Goal: Task Accomplishment & Management: Complete application form

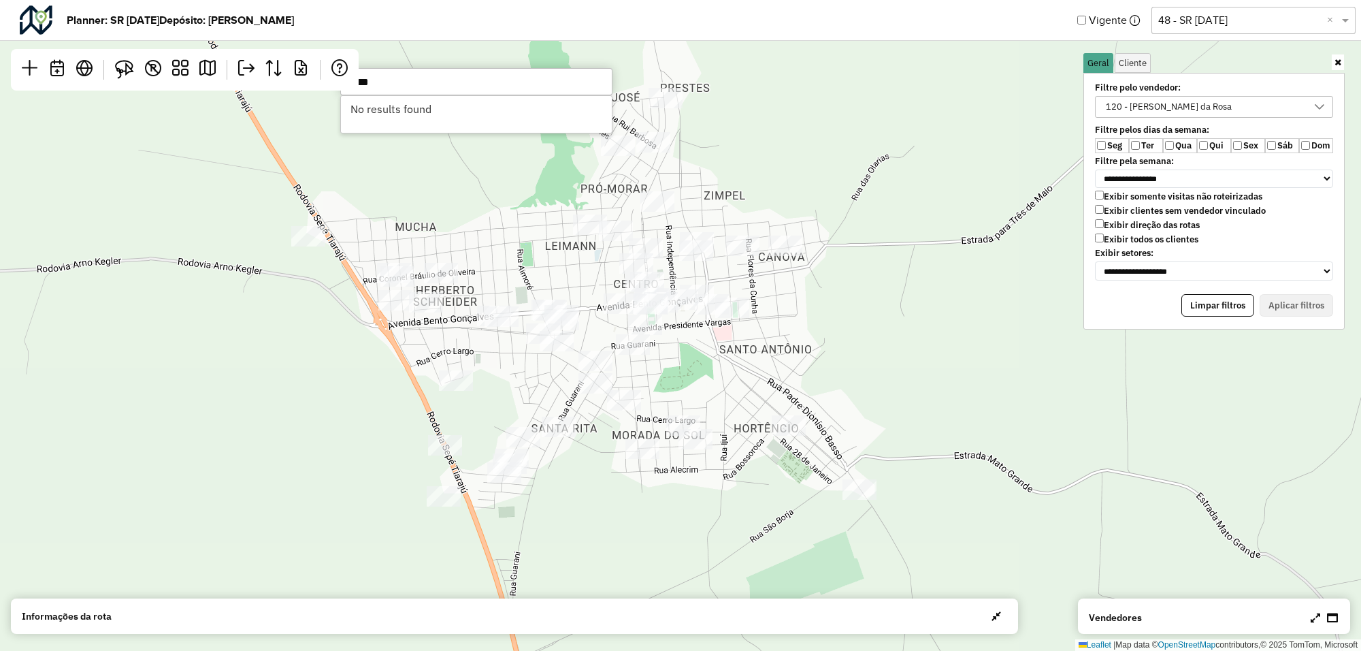
scroll to position [7, 50]
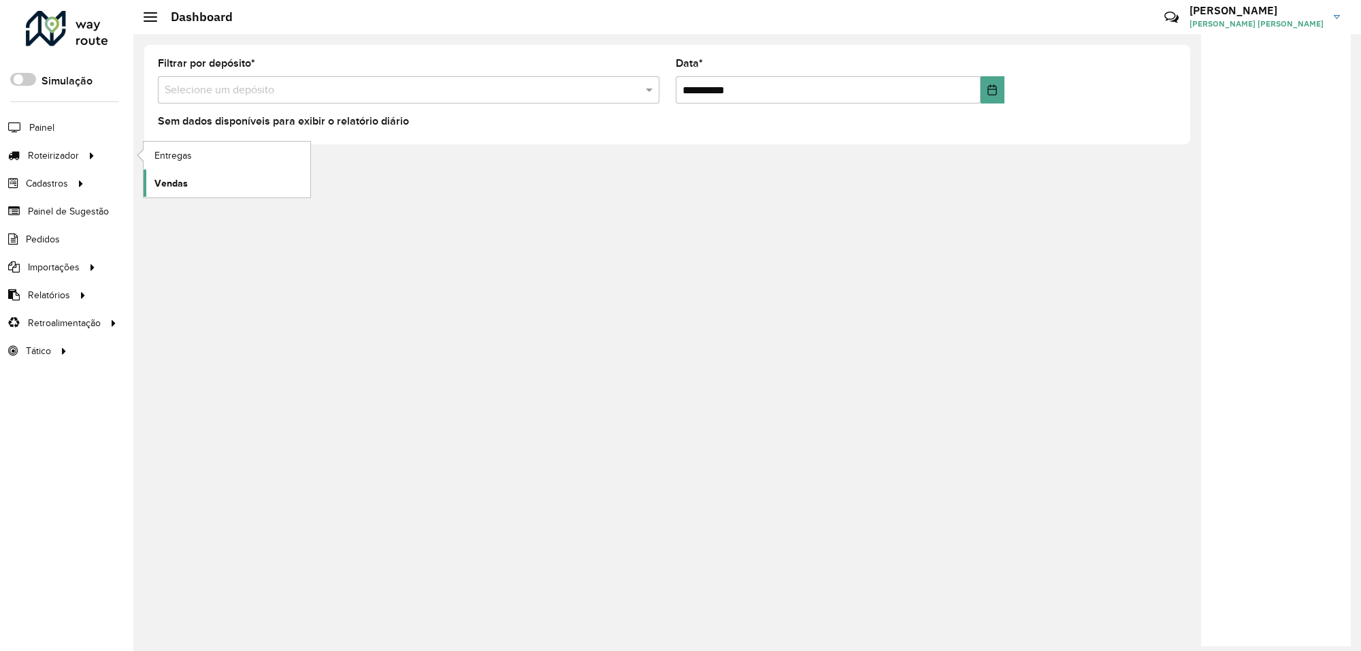
click at [172, 184] on span "Vendas" at bounding box center [170, 183] width 33 height 14
click at [180, 178] on span "Vendas" at bounding box center [170, 183] width 33 height 14
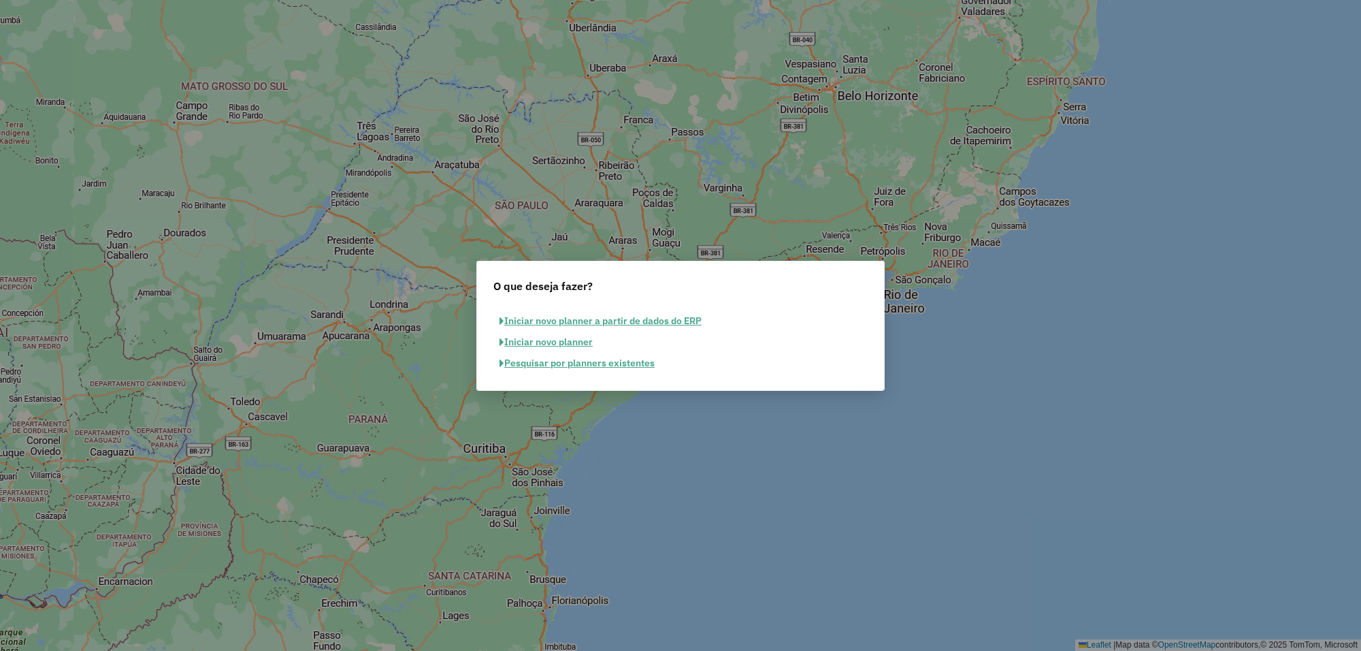
click at [561, 358] on button "Pesquisar por planners existentes" at bounding box center [576, 363] width 167 height 21
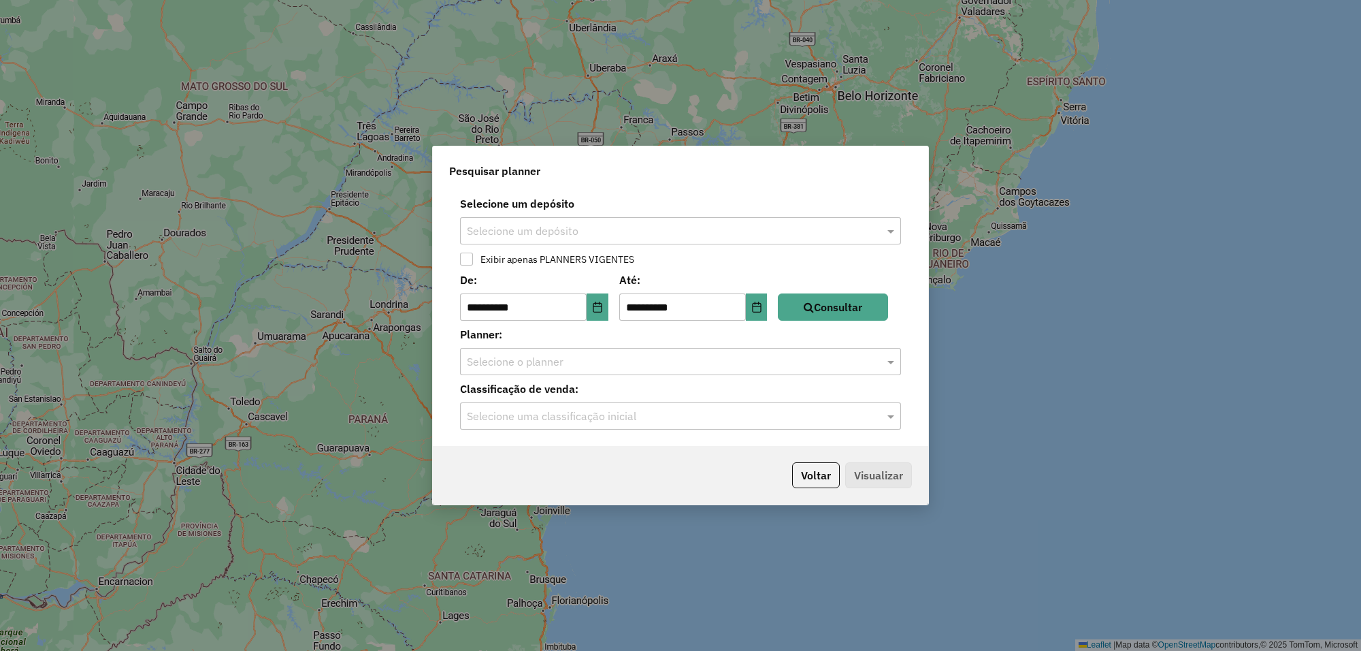
click at [573, 229] on input "text" at bounding box center [667, 231] width 400 height 16
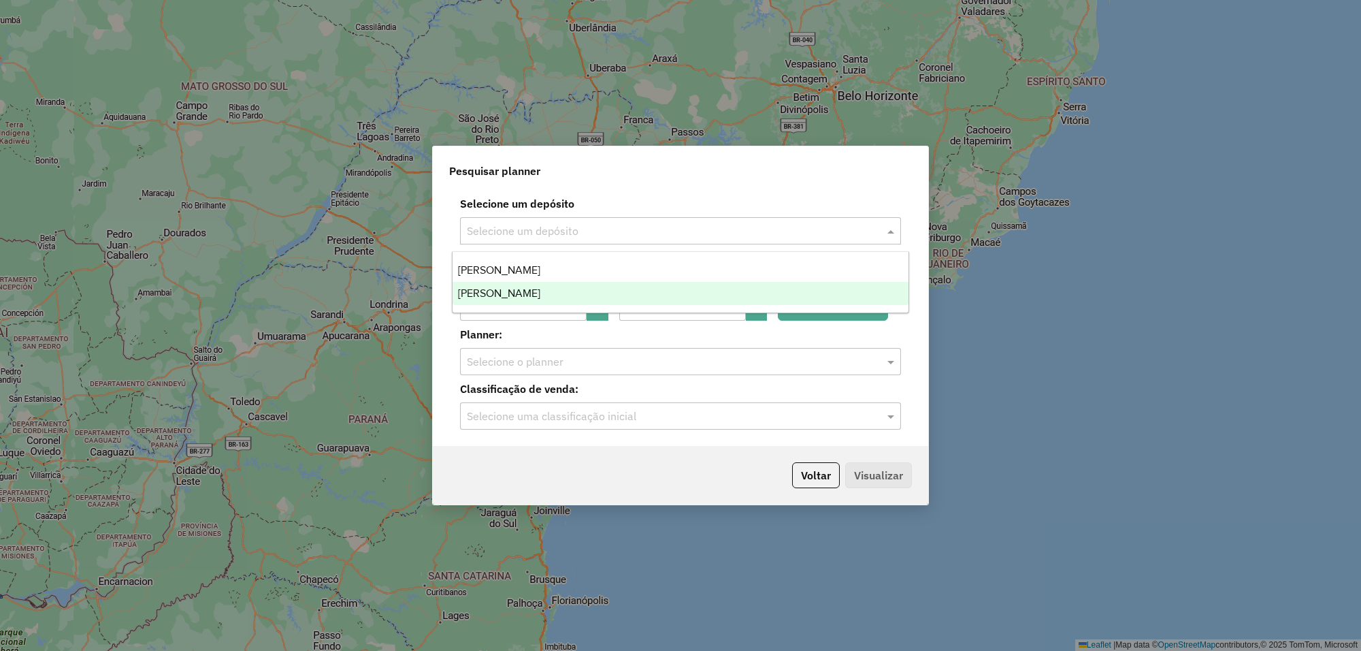
click at [527, 293] on span "Steffen Sao Luiz Gonzaga" at bounding box center [499, 293] width 82 height 12
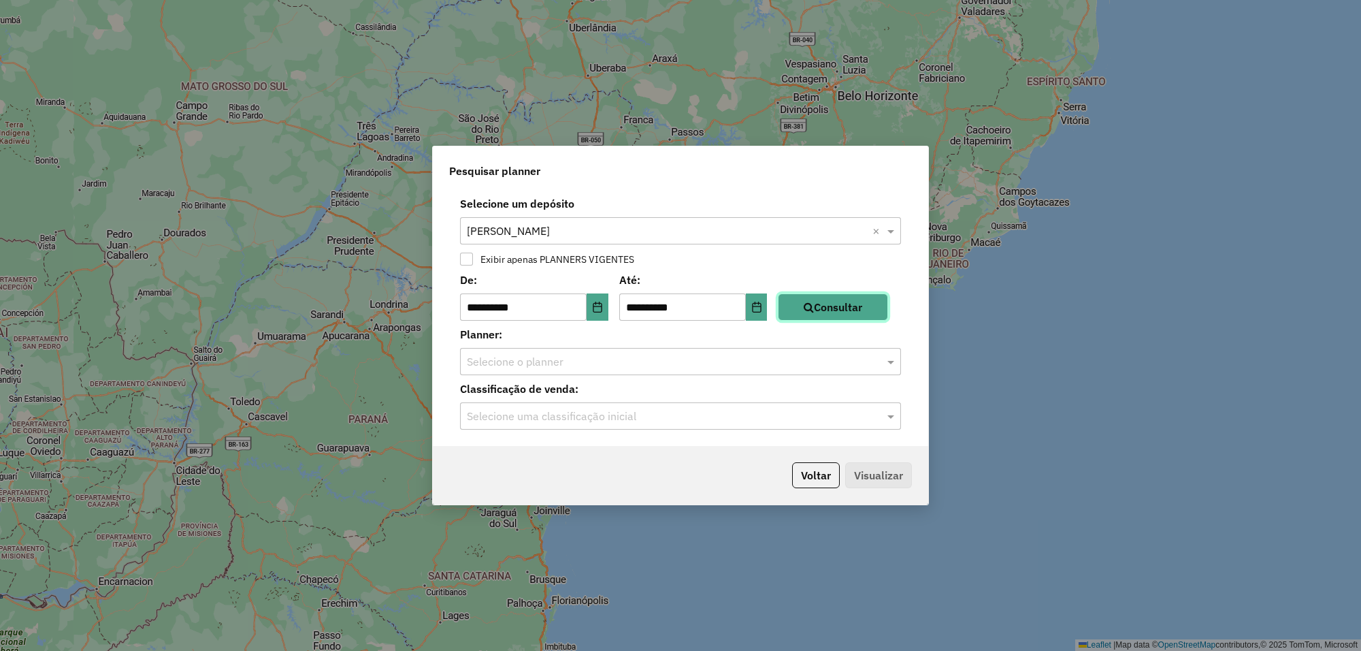
click at [831, 307] on button "Consultar" at bounding box center [833, 306] width 110 height 27
click at [808, 304] on button "Consultar" at bounding box center [833, 306] width 110 height 27
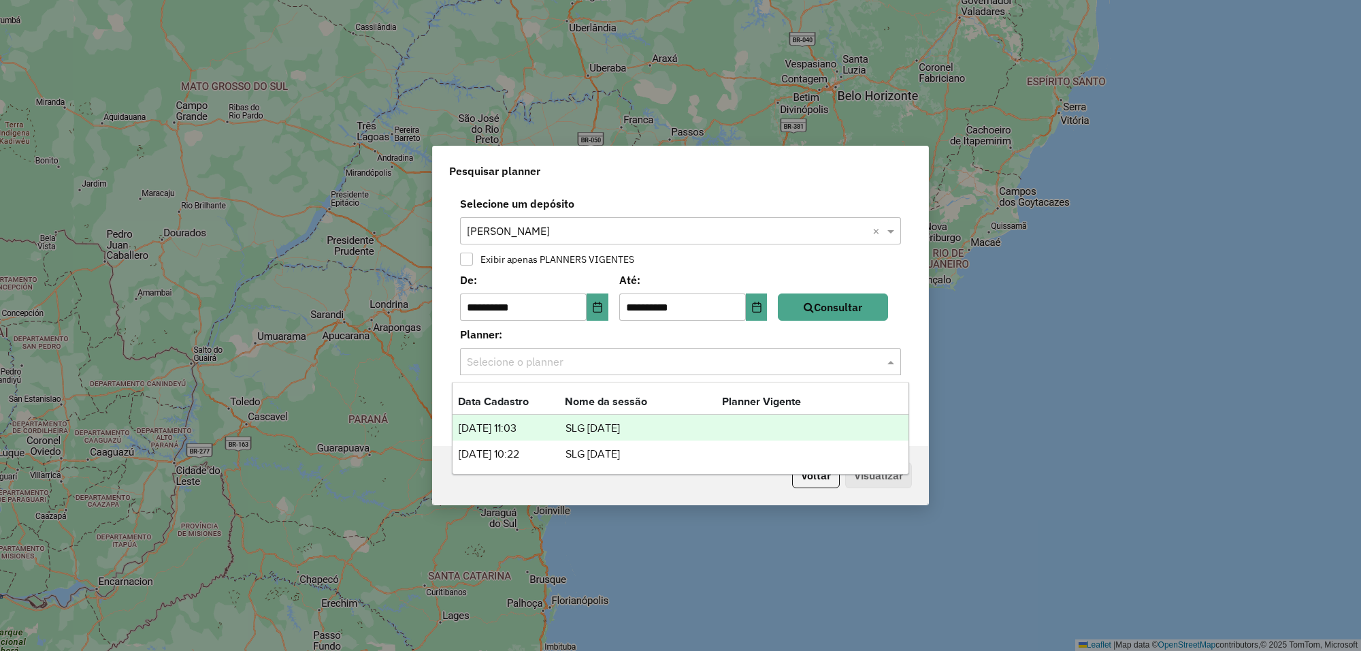
click at [722, 356] on input "text" at bounding box center [667, 362] width 400 height 16
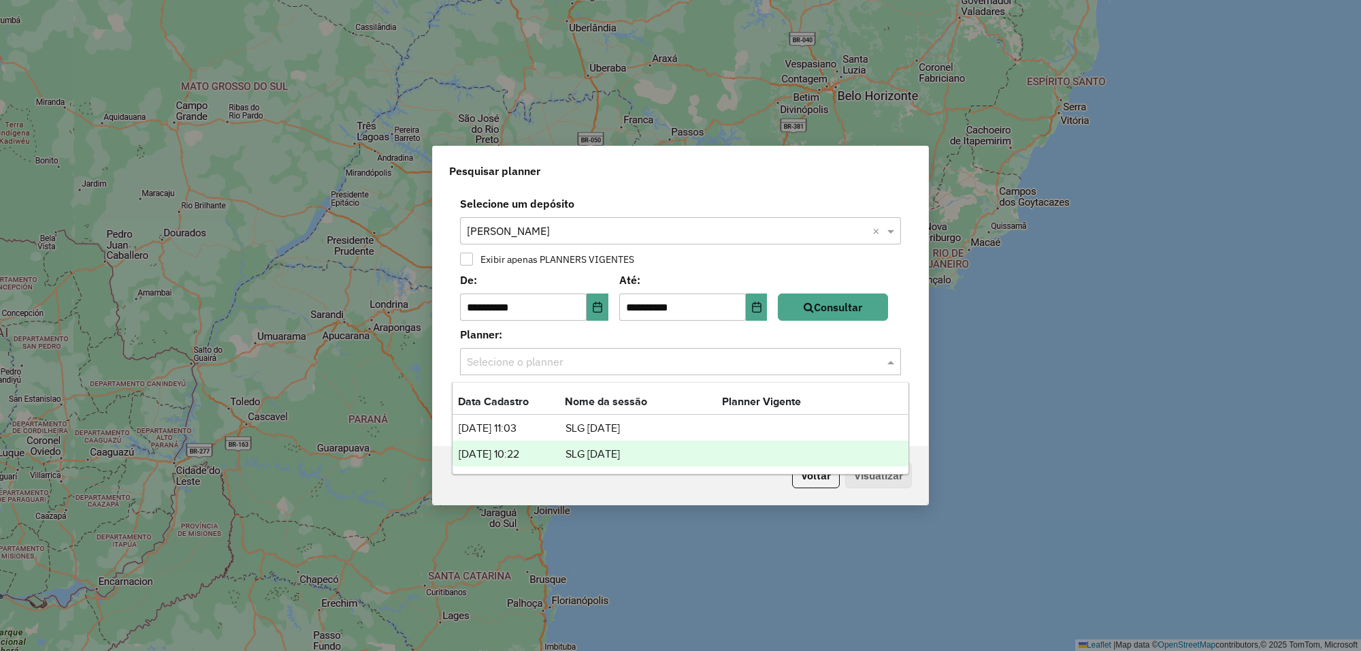
click at [592, 444] on th "lista de planners" at bounding box center [643, 444] width 157 height 1
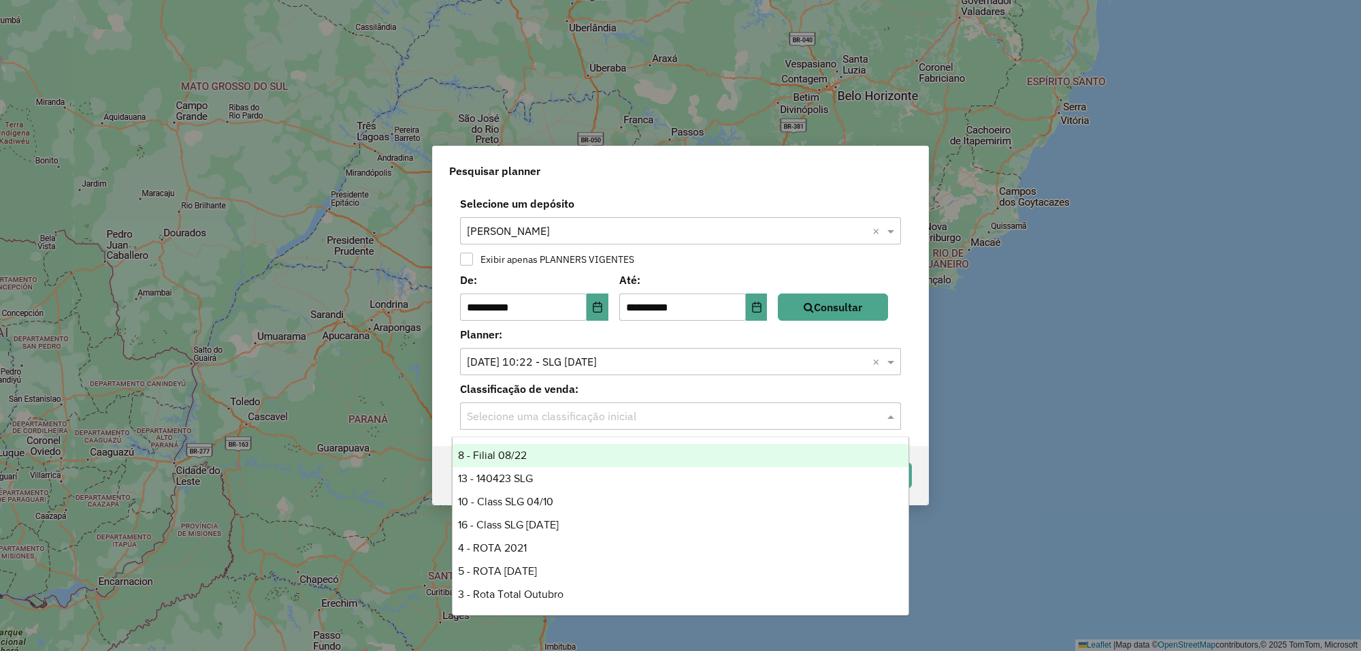
click at [644, 415] on input "text" at bounding box center [667, 416] width 400 height 16
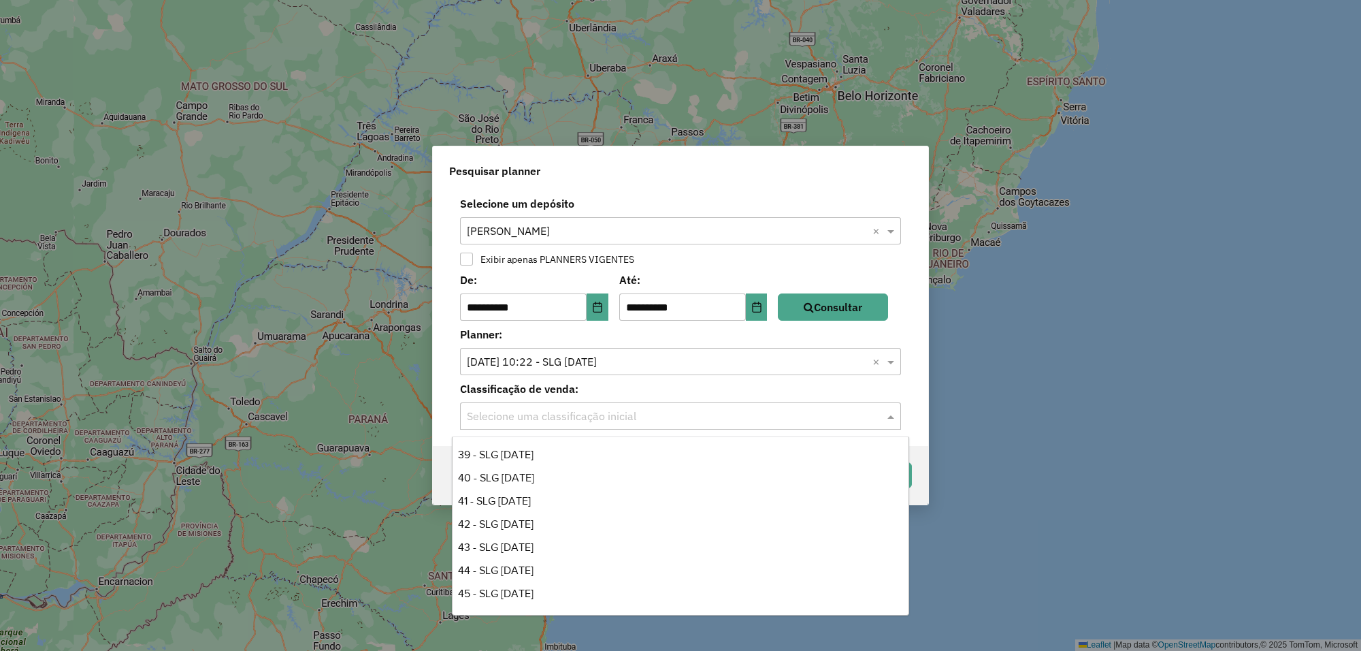
scroll to position [923, 0]
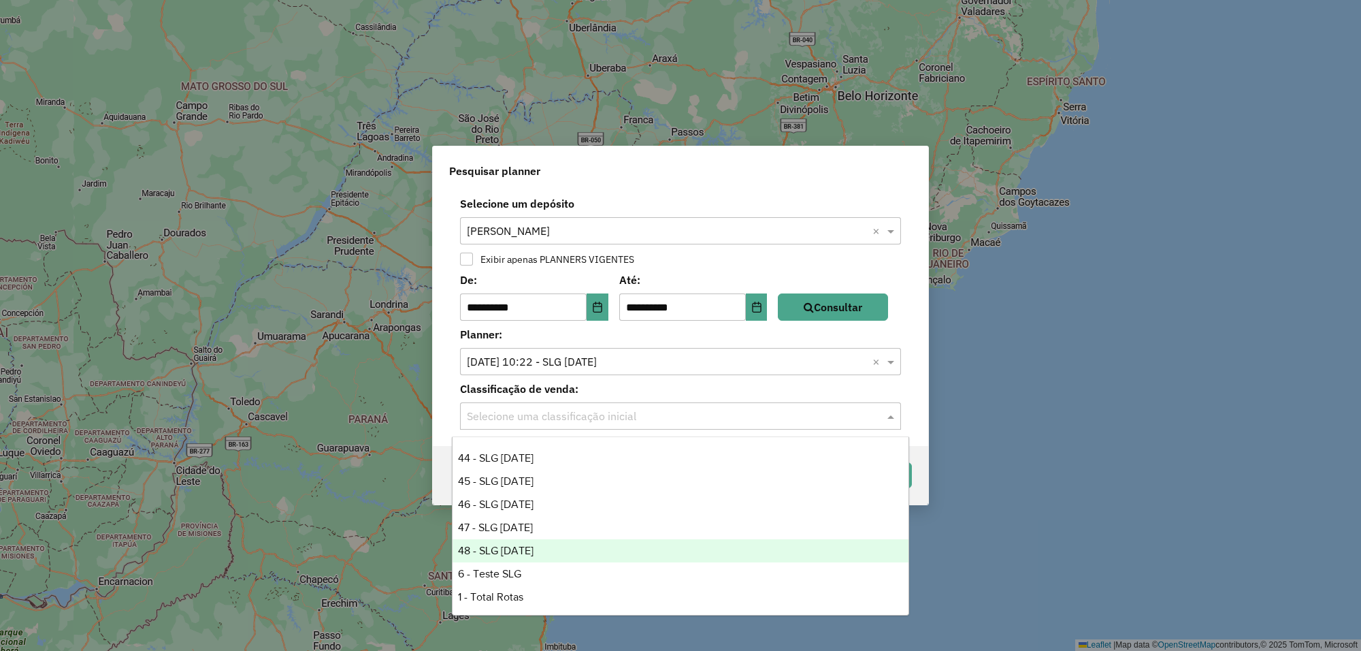
click at [546, 542] on div "48 - SLG 25-07-28" at bounding box center [681, 550] width 456 height 23
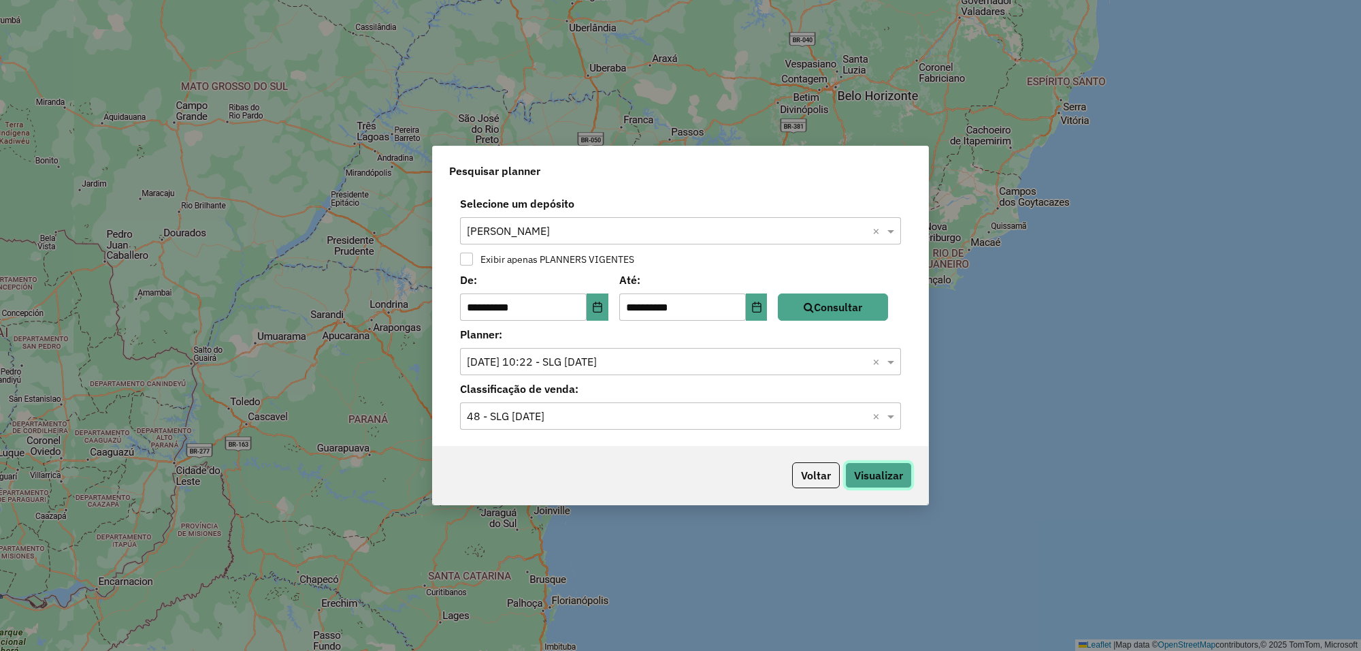
click at [874, 473] on button "Visualizar" at bounding box center [878, 475] width 67 height 26
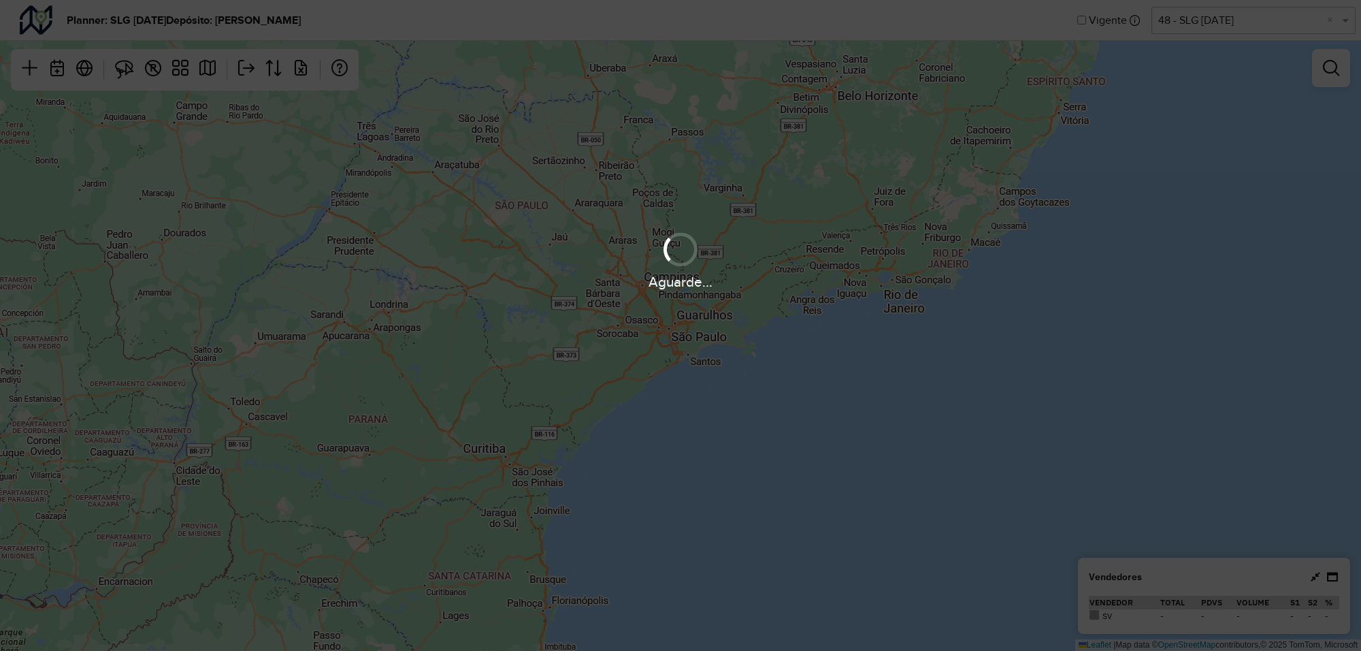
click at [1314, 576] on div "Aguarde..." at bounding box center [680, 325] width 1361 height 651
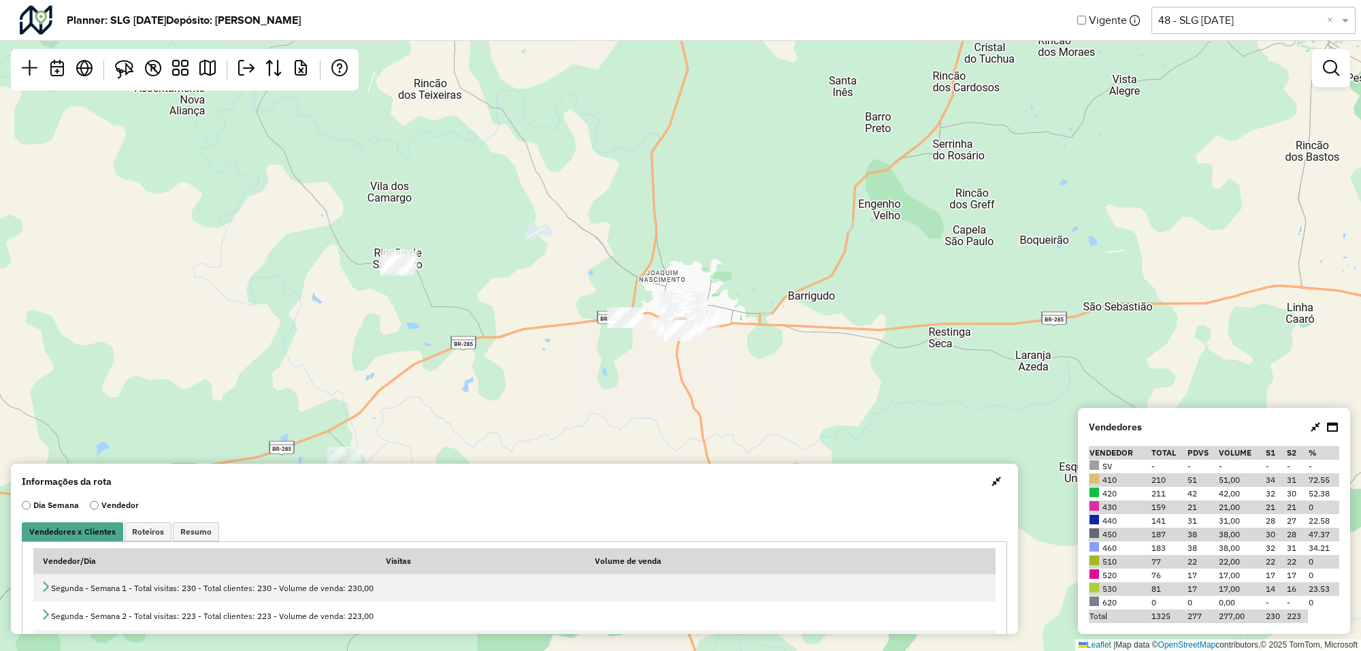
click at [995, 489] on button "button" at bounding box center [996, 481] width 22 height 22
click at [994, 485] on div "Leaflet | Map data © OpenStreetMap contributors,© 2025 TomTom, Microsoft" at bounding box center [680, 325] width 1361 height 651
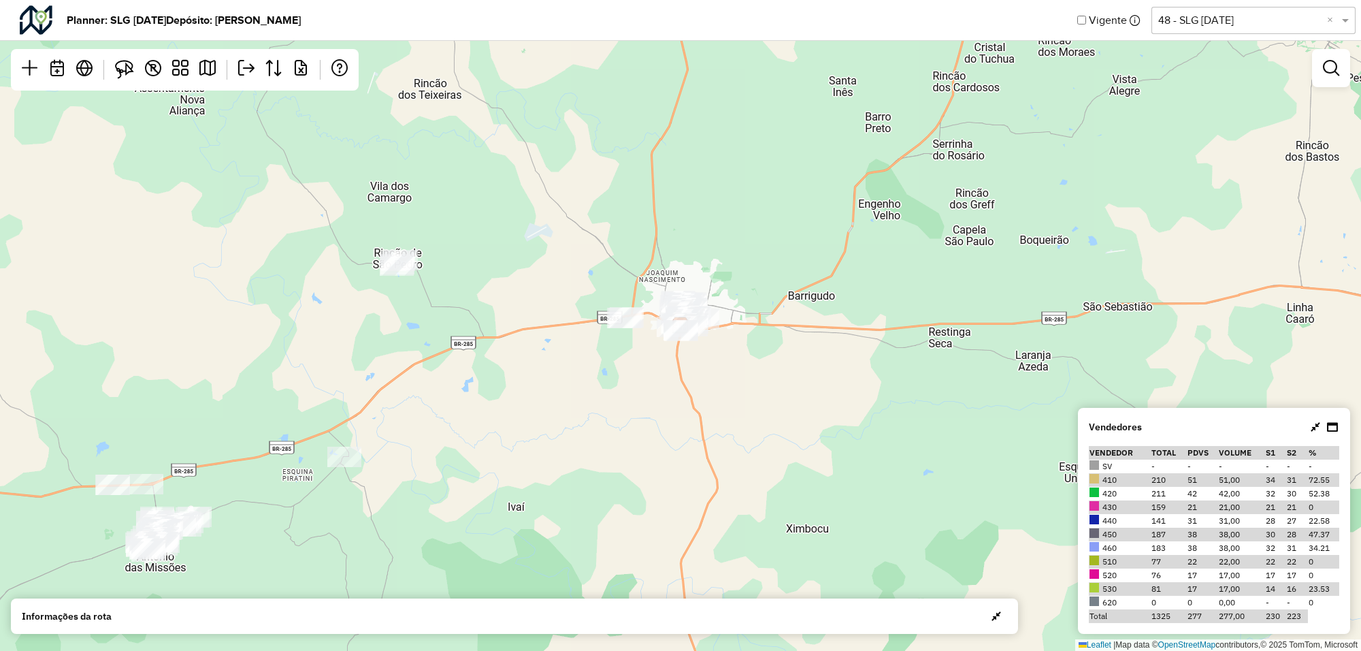
click at [1307, 427] on div "Vendedores" at bounding box center [1214, 427] width 250 height 16
click at [1314, 429] on icon at bounding box center [1316, 426] width 10 height 11
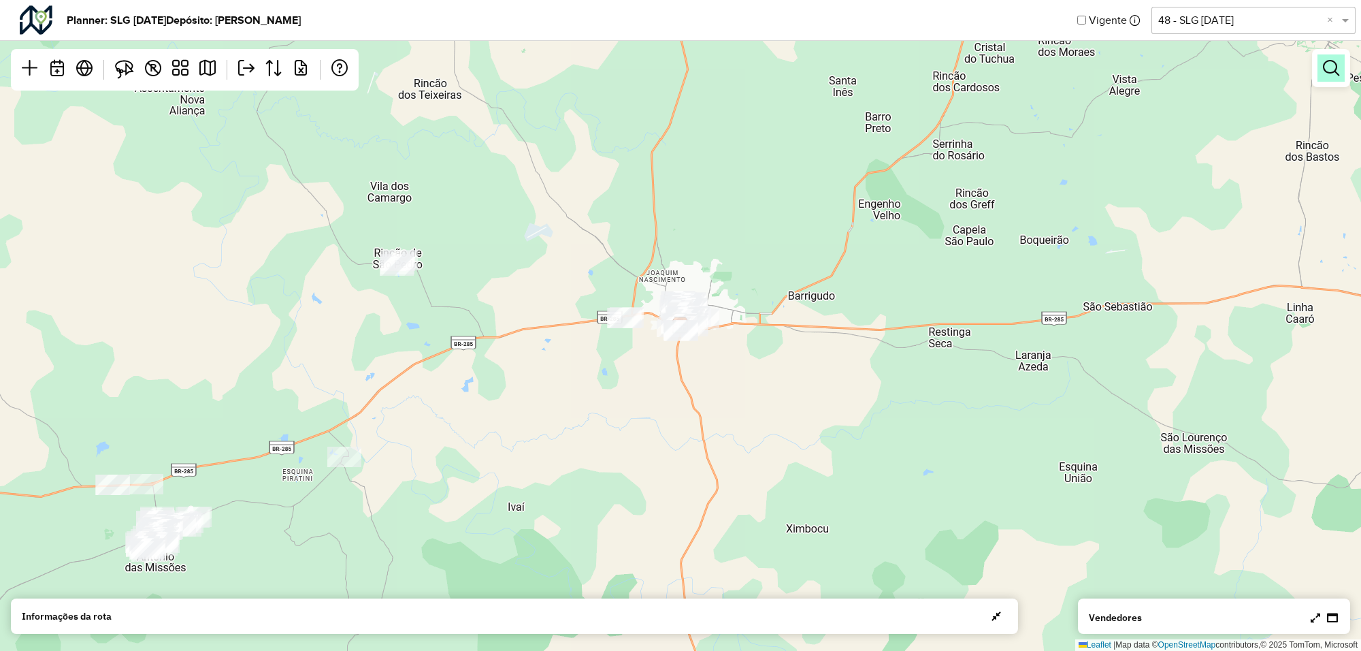
click at [1328, 76] on link at bounding box center [1330, 67] width 27 height 27
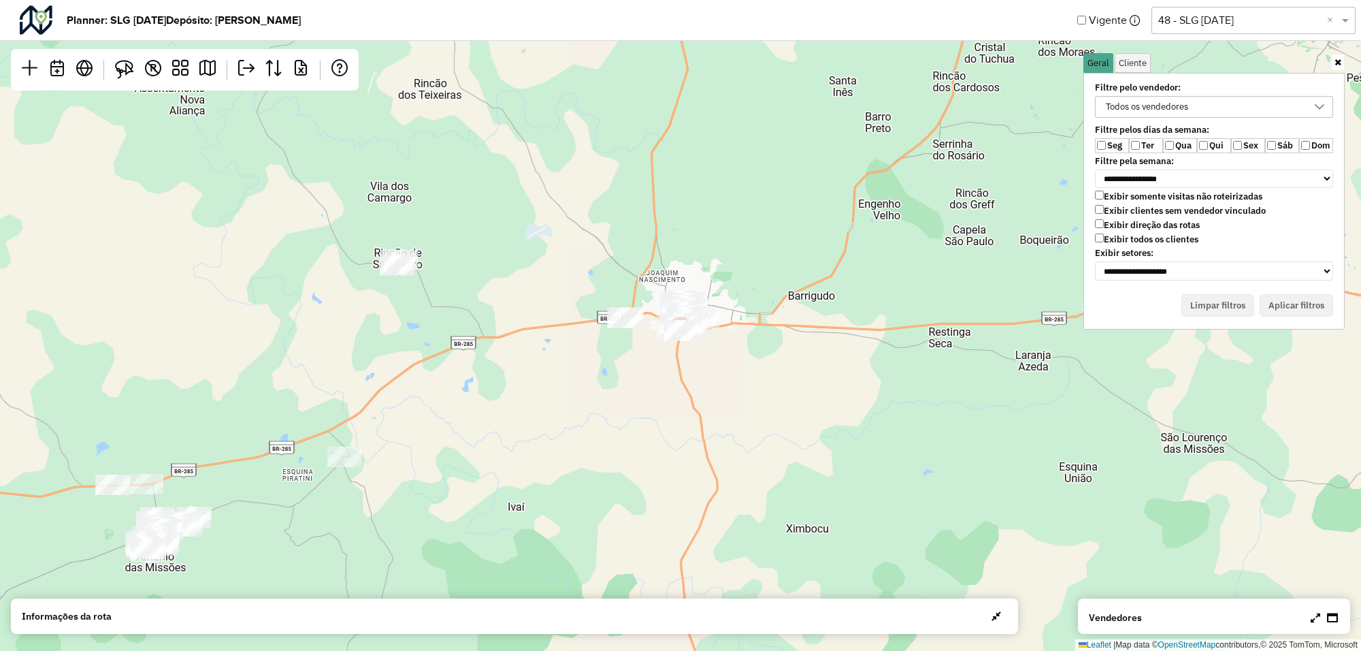
click at [1242, 105] on div "Todos os vendedores" at bounding box center [1204, 107] width 206 height 20
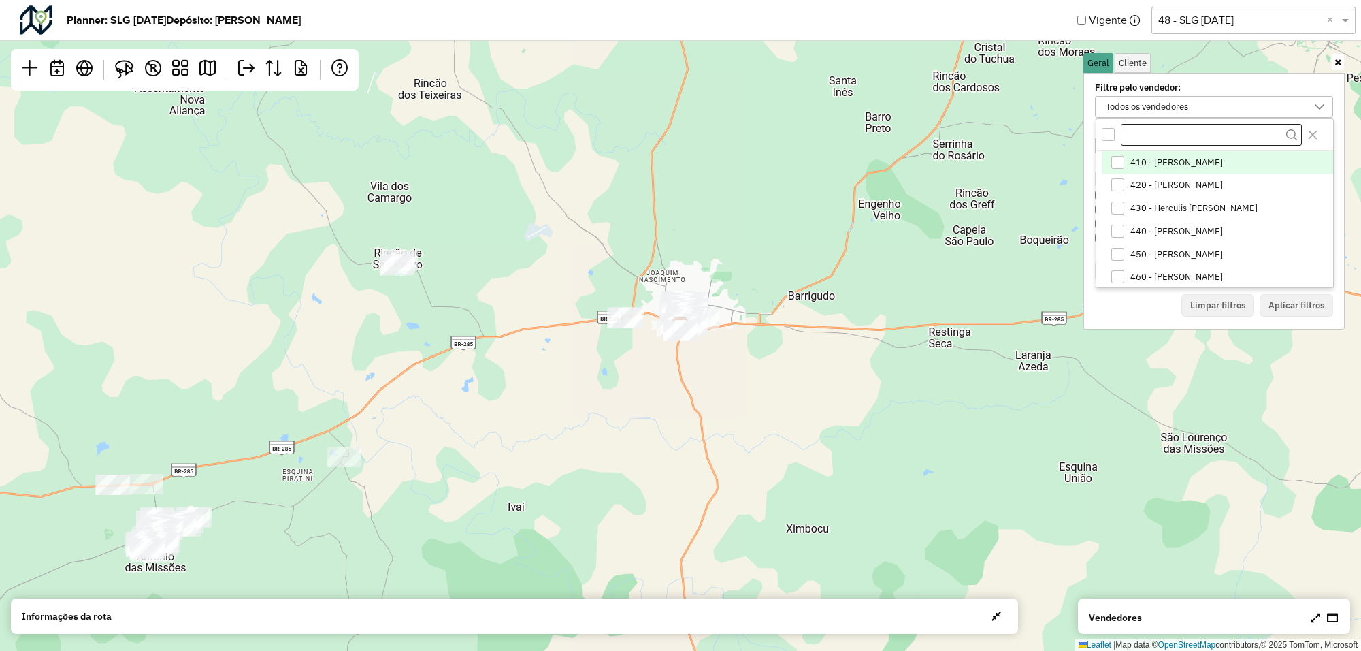
scroll to position [7, 50]
click at [1132, 209] on span "430 - Herculis [PERSON_NAME] [PERSON_NAME]" at bounding box center [1193, 208] width 127 height 11
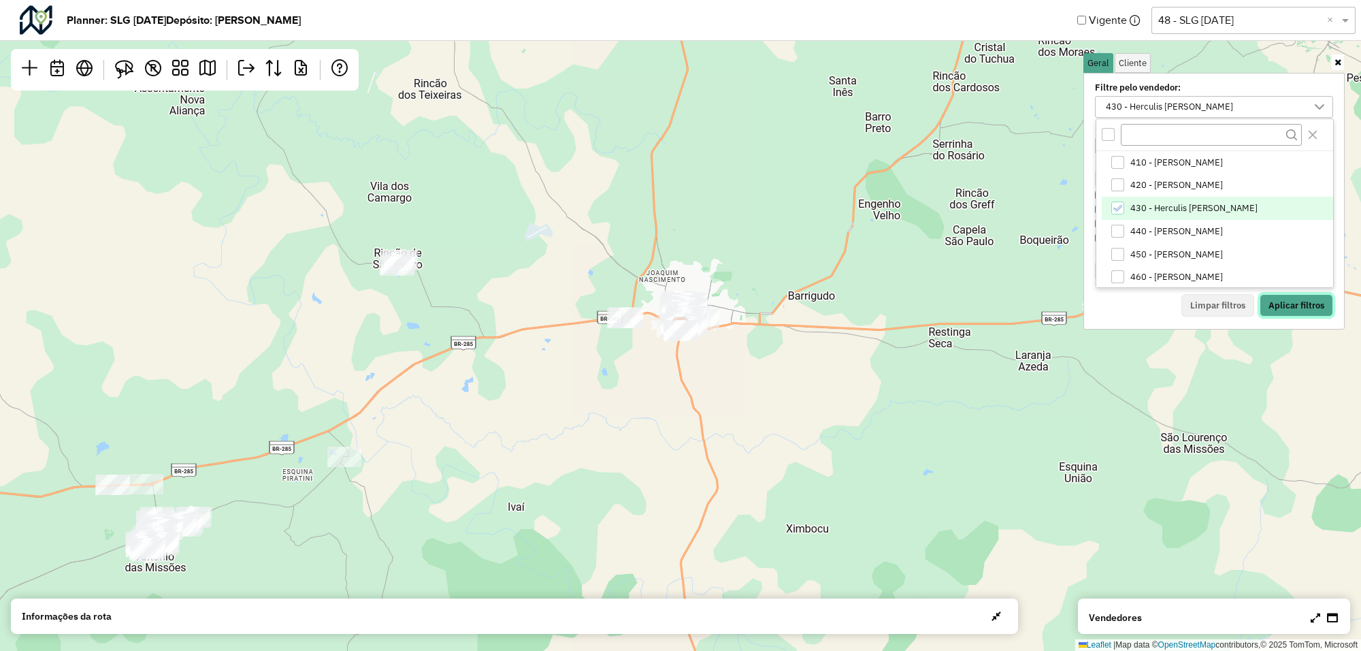
click at [1288, 305] on button "Aplicar filtros" at bounding box center [1296, 305] width 73 height 23
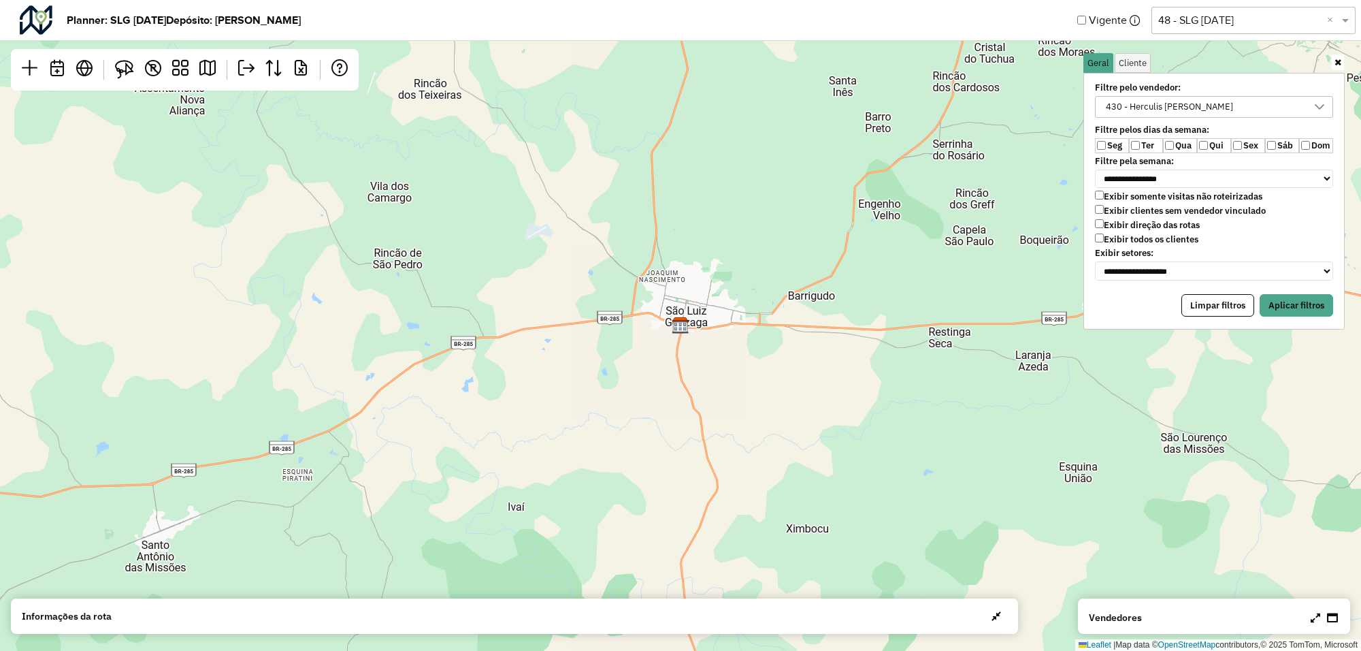
click at [1166, 144] on label "Qua" at bounding box center [1180, 145] width 34 height 15
click at [1281, 301] on button "Aplicar filtros" at bounding box center [1296, 305] width 73 height 23
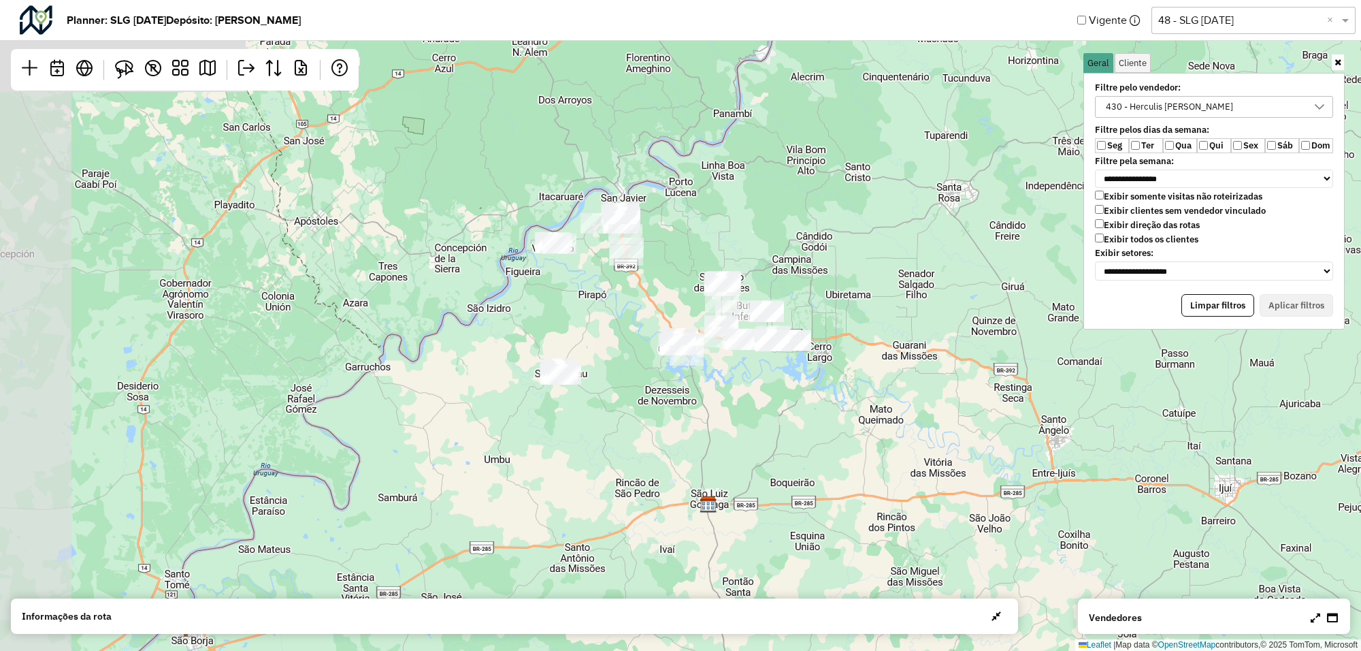
drag, startPoint x: 582, startPoint y: 212, endPoint x: 719, endPoint y: 395, distance: 229.5
click at [719, 397] on div "Leaflet | Map data © OpenStreetMap contributors,© 2025 TomTom, Microsoft" at bounding box center [680, 325] width 1361 height 651
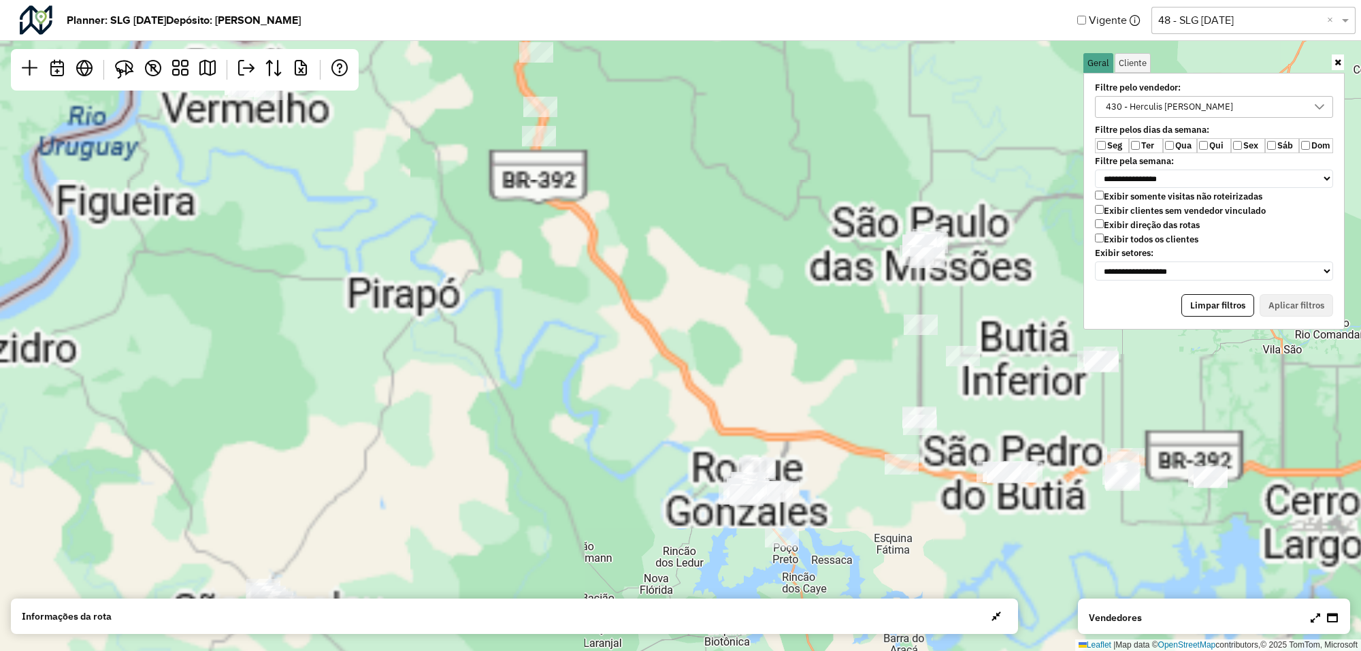
drag, startPoint x: 708, startPoint y: 335, endPoint x: 865, endPoint y: 464, distance: 203.5
click at [868, 472] on div "Leaflet | Map data © OpenStreetMap contributors,© 2025 TomTom, Microsoft" at bounding box center [680, 325] width 1361 height 651
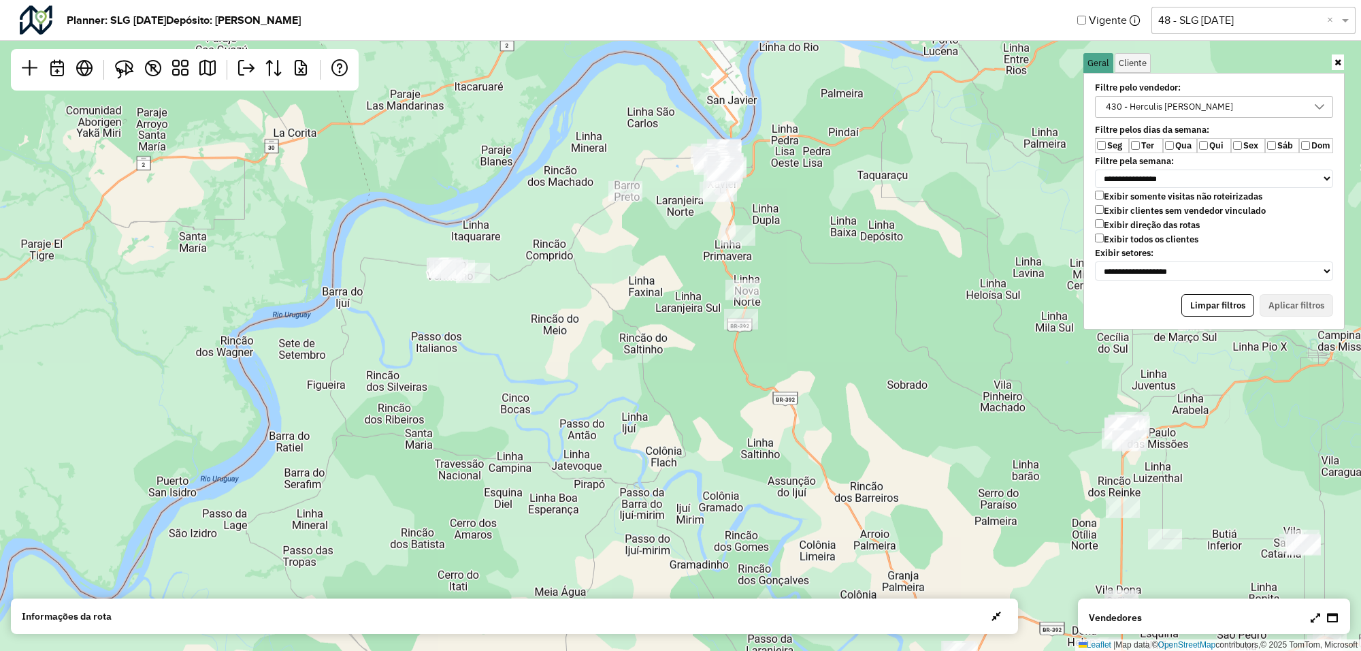
drag, startPoint x: 603, startPoint y: 178, endPoint x: 710, endPoint y: 304, distance: 164.6
click at [712, 306] on div "Leaflet | Map data © OpenStreetMap contributors,© 2025 TomTom, Microsoft" at bounding box center [680, 325] width 1361 height 651
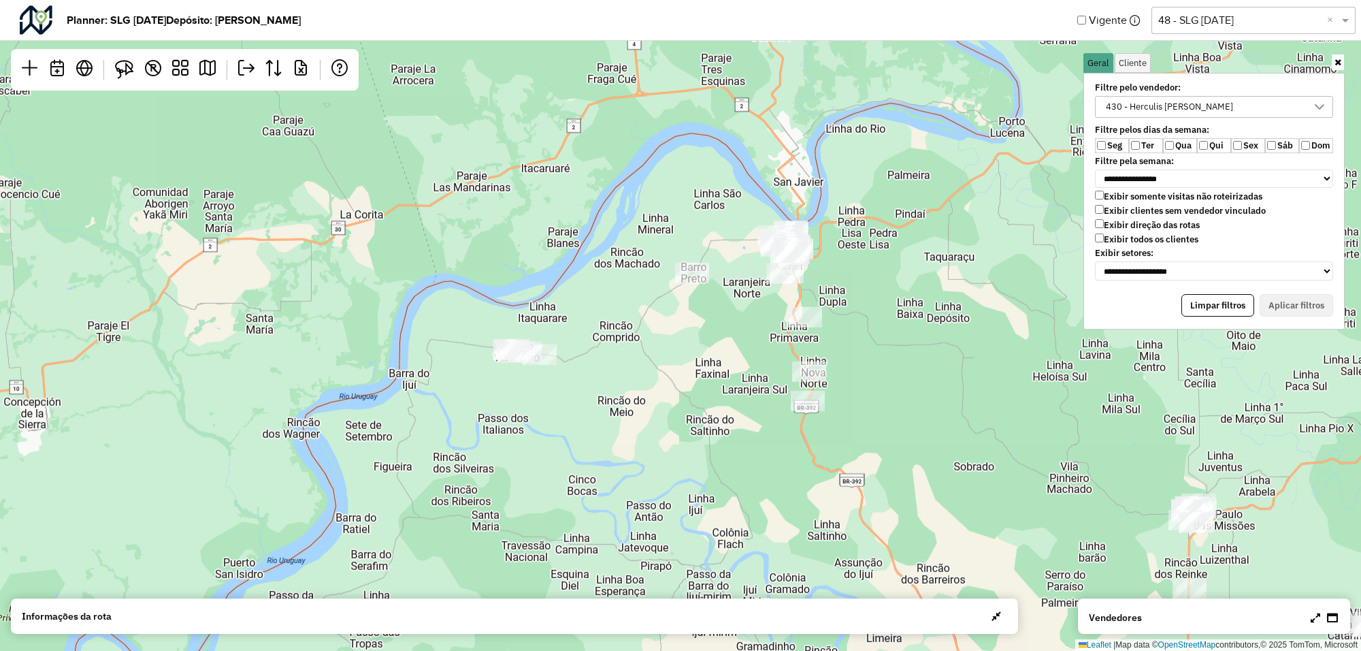
click at [1315, 105] on icon at bounding box center [1320, 106] width 10 height 5
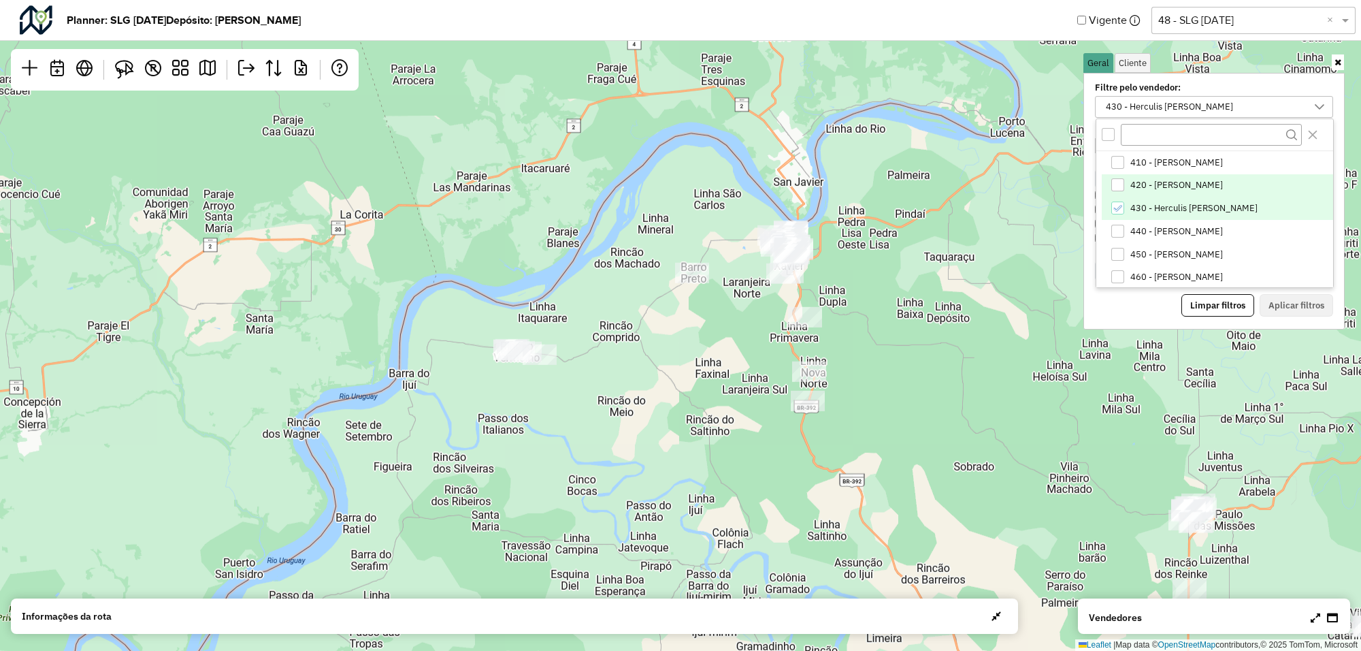
click at [1121, 187] on div "420 - Jean Carlos B S do Nascimento" at bounding box center [1117, 184] width 13 height 13
click at [1121, 208] on icon "430 - Herculis Tadeu Mendes Silva" at bounding box center [1118, 208] width 10 height 10
click at [1288, 305] on button "Aplicar filtros" at bounding box center [1296, 305] width 73 height 23
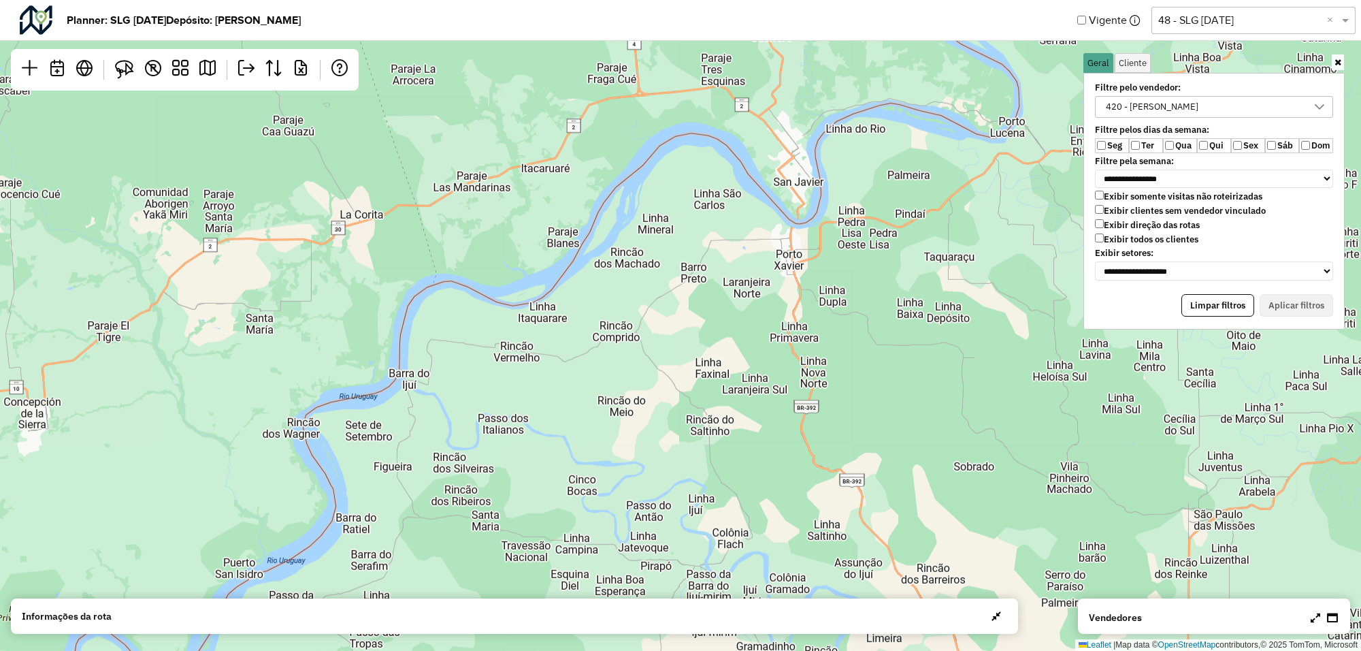
click at [1317, 108] on icon at bounding box center [1319, 106] width 11 height 11
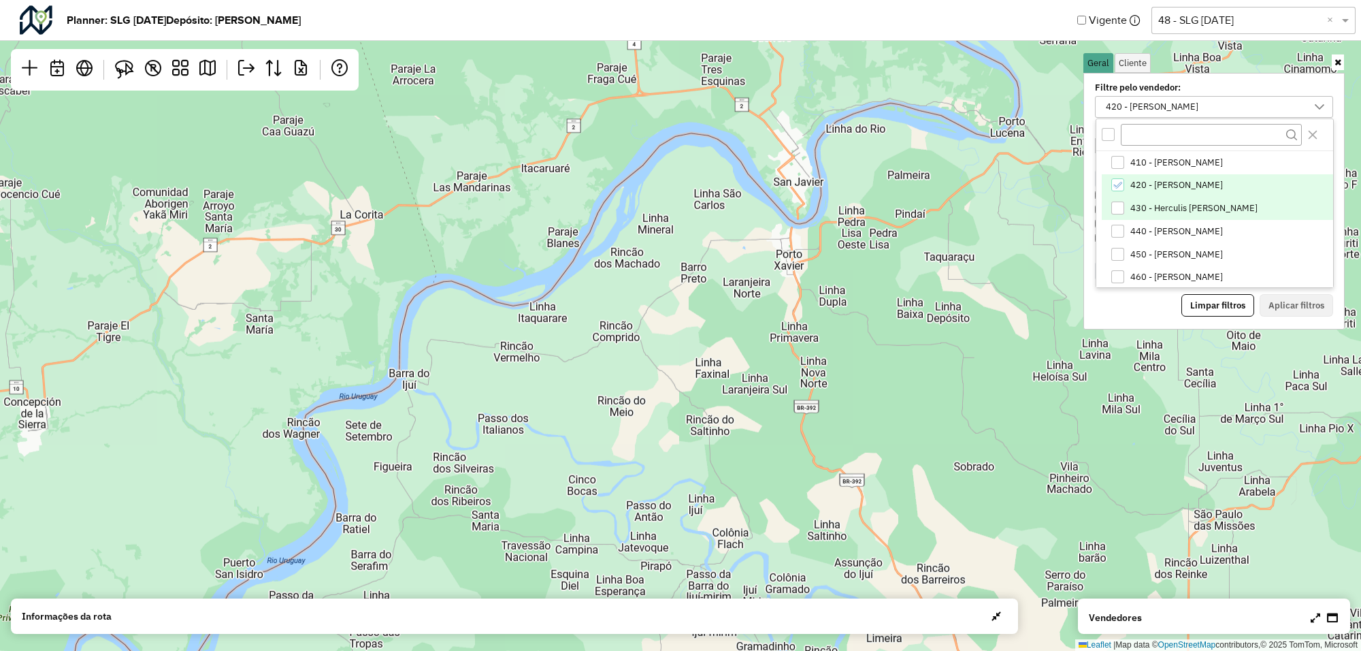
click at [1121, 206] on div "430 - Herculis Tadeu Mendes Silva" at bounding box center [1117, 207] width 13 height 13
click at [1119, 184] on icon "420 - Jean Carlos B S do Nascimento" at bounding box center [1118, 185] width 10 height 10
drag, startPoint x: 1268, startPoint y: 295, endPoint x: 1160, endPoint y: 297, distance: 107.6
click at [1269, 295] on button "Aplicar filtros" at bounding box center [1296, 305] width 73 height 23
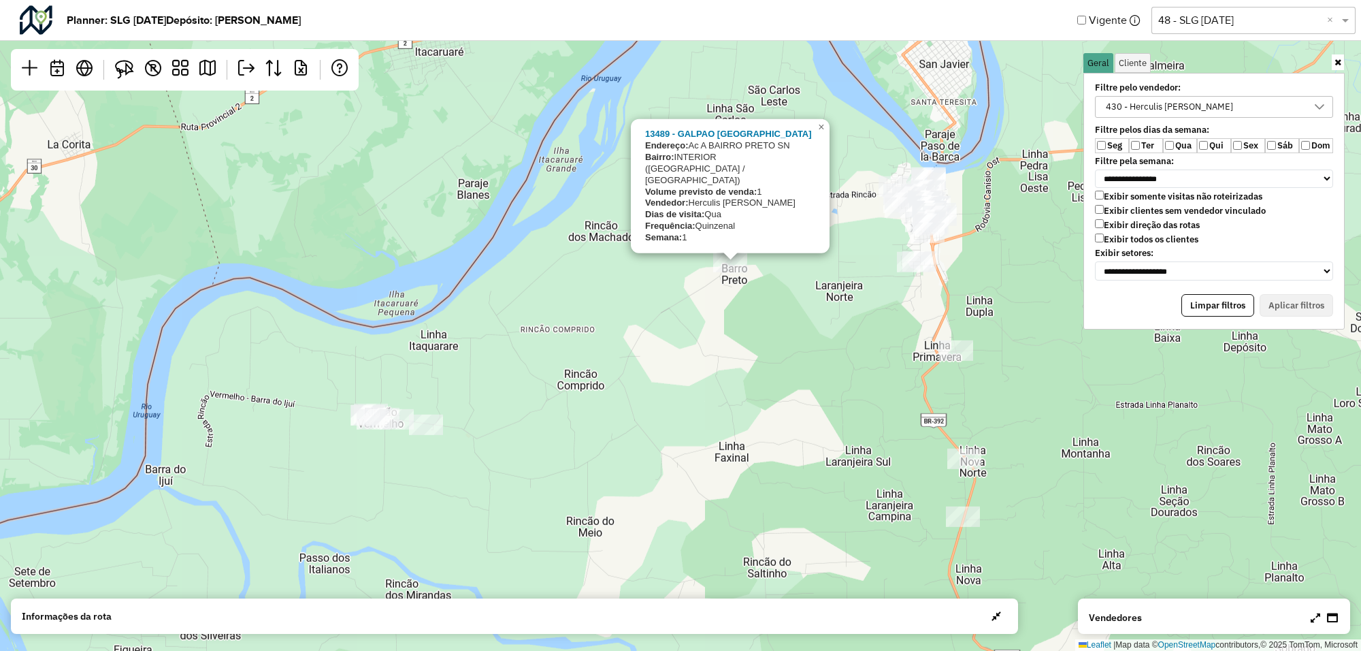
click at [728, 259] on div at bounding box center [730, 251] width 16 height 16
drag, startPoint x: 478, startPoint y: 362, endPoint x: 449, endPoint y: 376, distance: 32.6
click at [480, 362] on div "13489 - GALPAO DO PAULO Endereço: Ac A BAIRRO PRETO SN Bairro: INTERIOR (PORTO …" at bounding box center [680, 325] width 1361 height 651
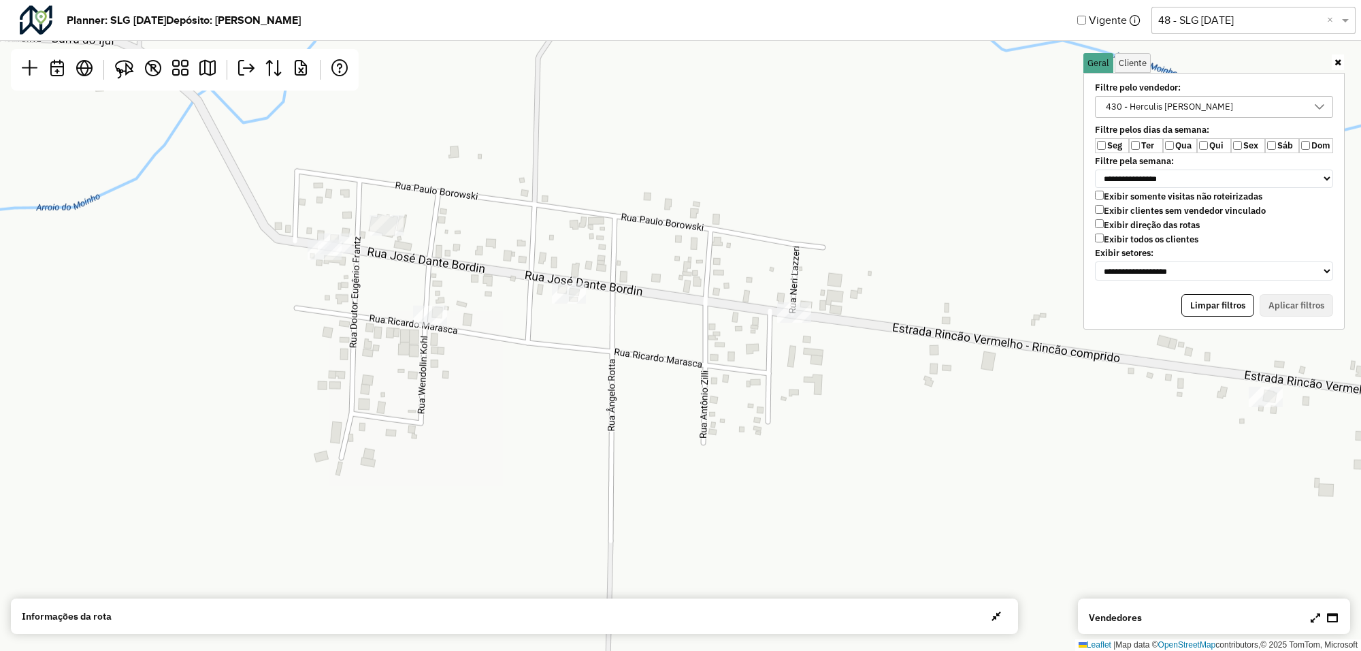
drag, startPoint x: 440, startPoint y: 308, endPoint x: 453, endPoint y: 342, distance: 36.4
click at [453, 342] on div "Leaflet | Map data © OpenStreetMap contributors,© 2025 TomTom, Microsoft" at bounding box center [680, 325] width 1361 height 651
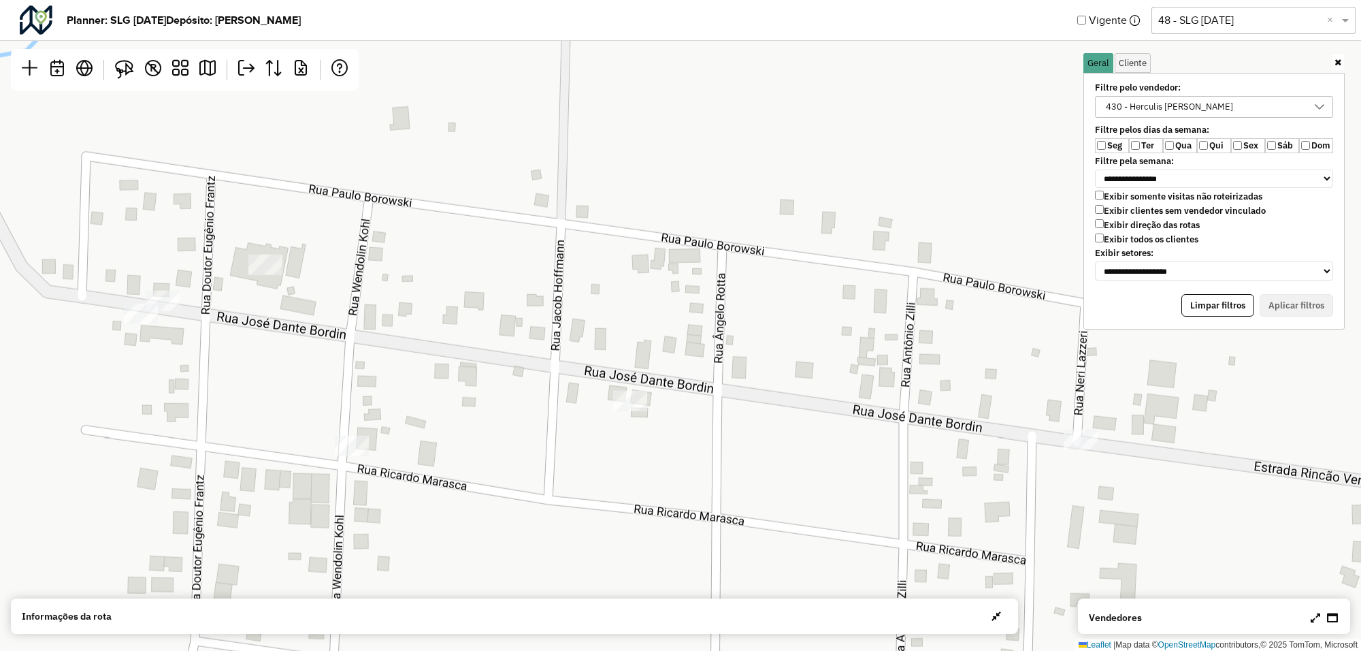
drag, startPoint x: 574, startPoint y: 255, endPoint x: 410, endPoint y: 338, distance: 183.2
click at [410, 338] on div "Leaflet | Map data © OpenStreetMap contributors,© 2025 TomTom, Microsoft" at bounding box center [680, 325] width 1361 height 651
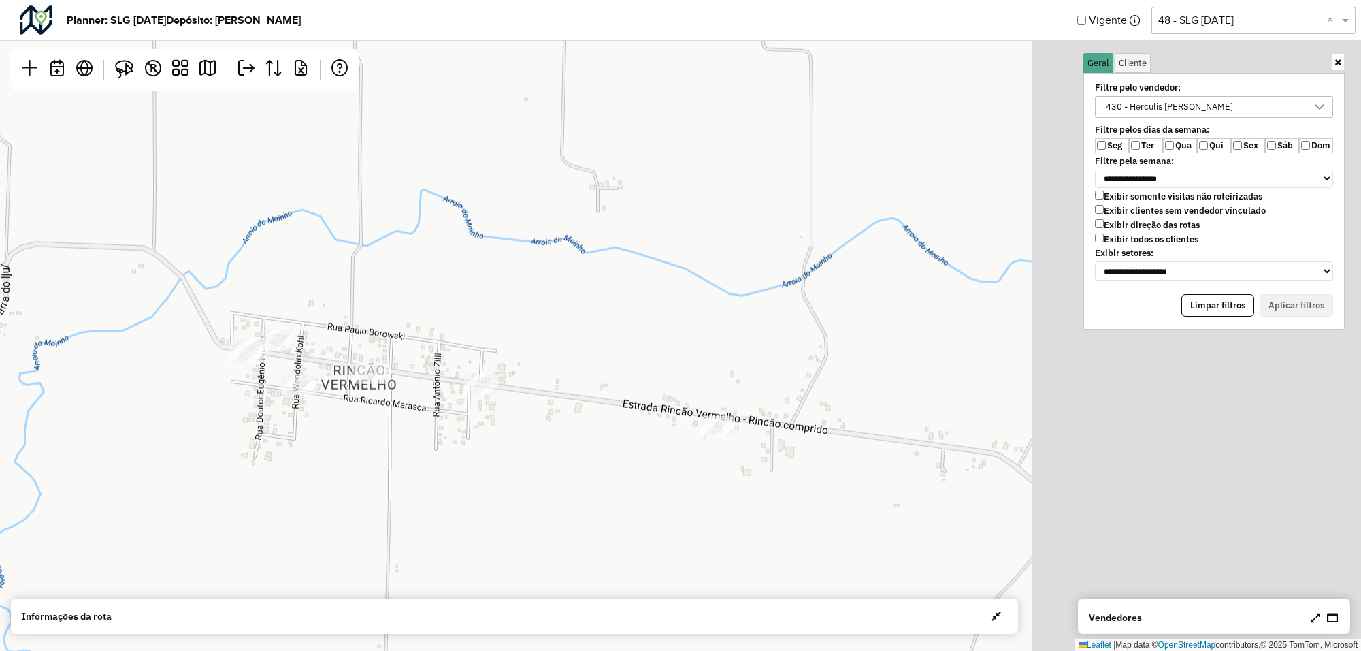
drag, startPoint x: 1028, startPoint y: 337, endPoint x: 604, endPoint y: 345, distance: 424.0
click at [604, 345] on div "Leaflet | Map data © OpenStreetMap contributors,© 2025 TomTom, Microsoft" at bounding box center [680, 325] width 1361 height 651
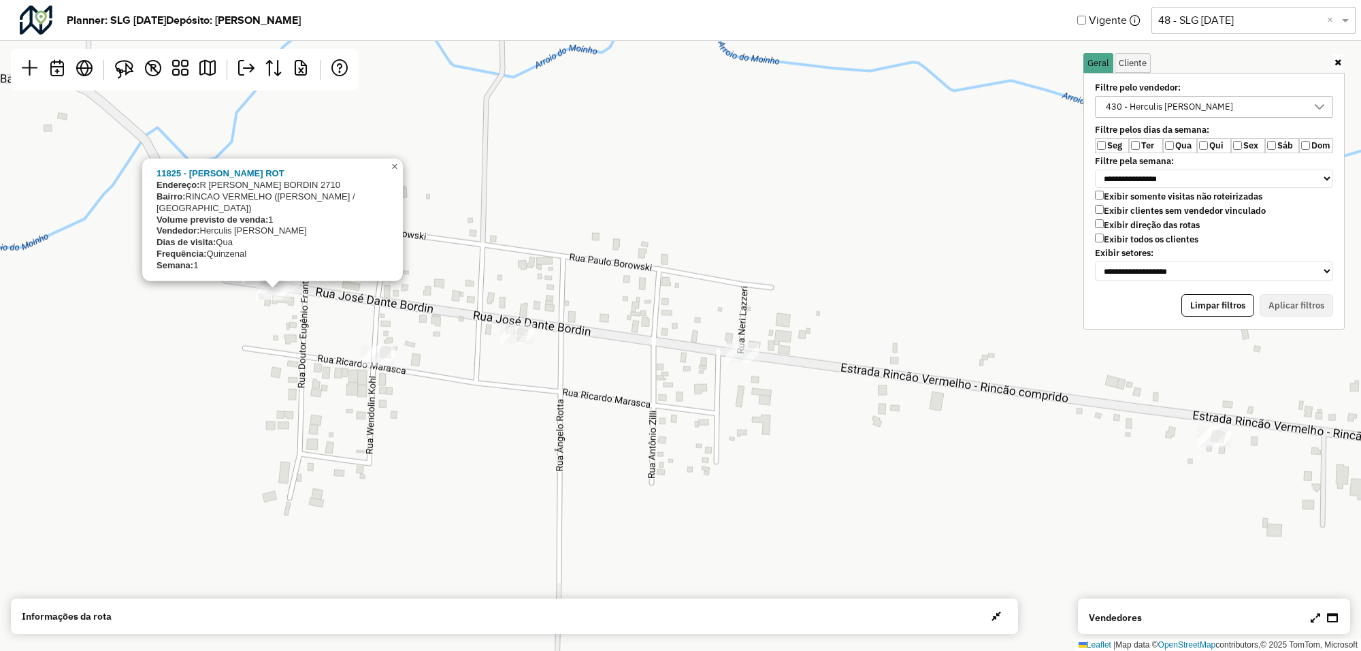
click at [392, 172] on span "×" at bounding box center [394, 167] width 6 height 12
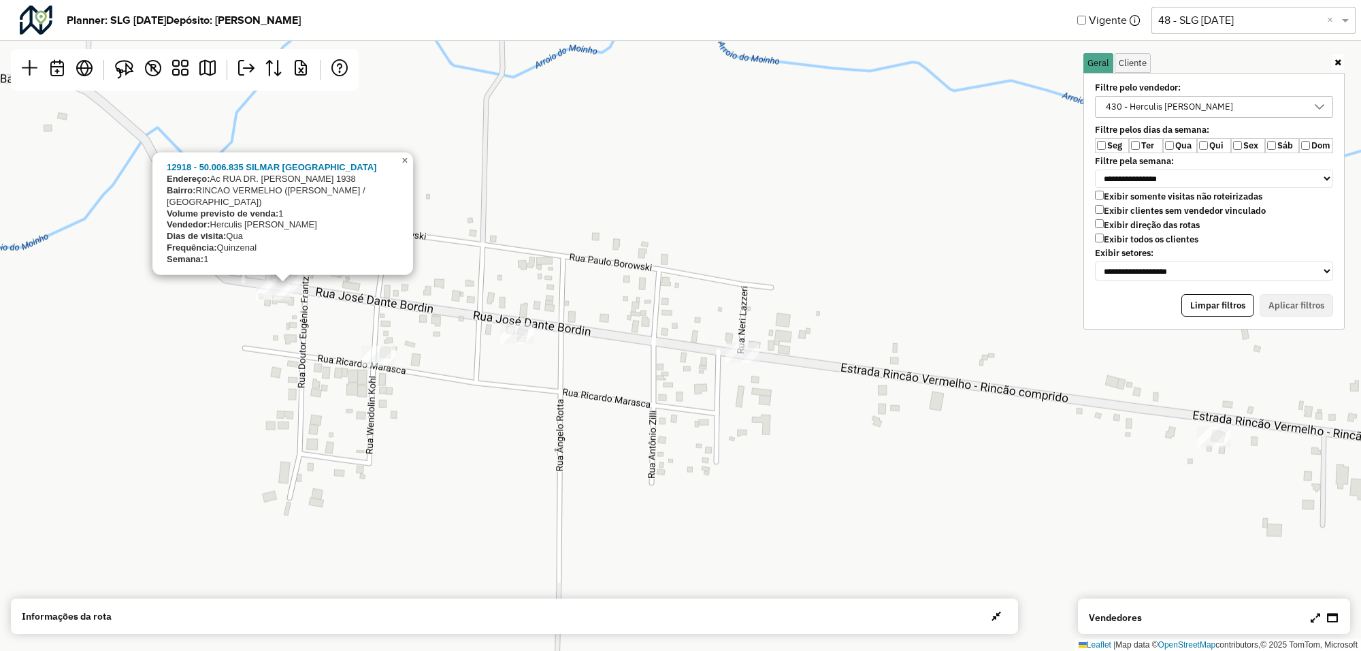
drag, startPoint x: 400, startPoint y: 171, endPoint x: 398, endPoint y: 199, distance: 28.0
click at [401, 166] on span "×" at bounding box center [404, 160] width 6 height 12
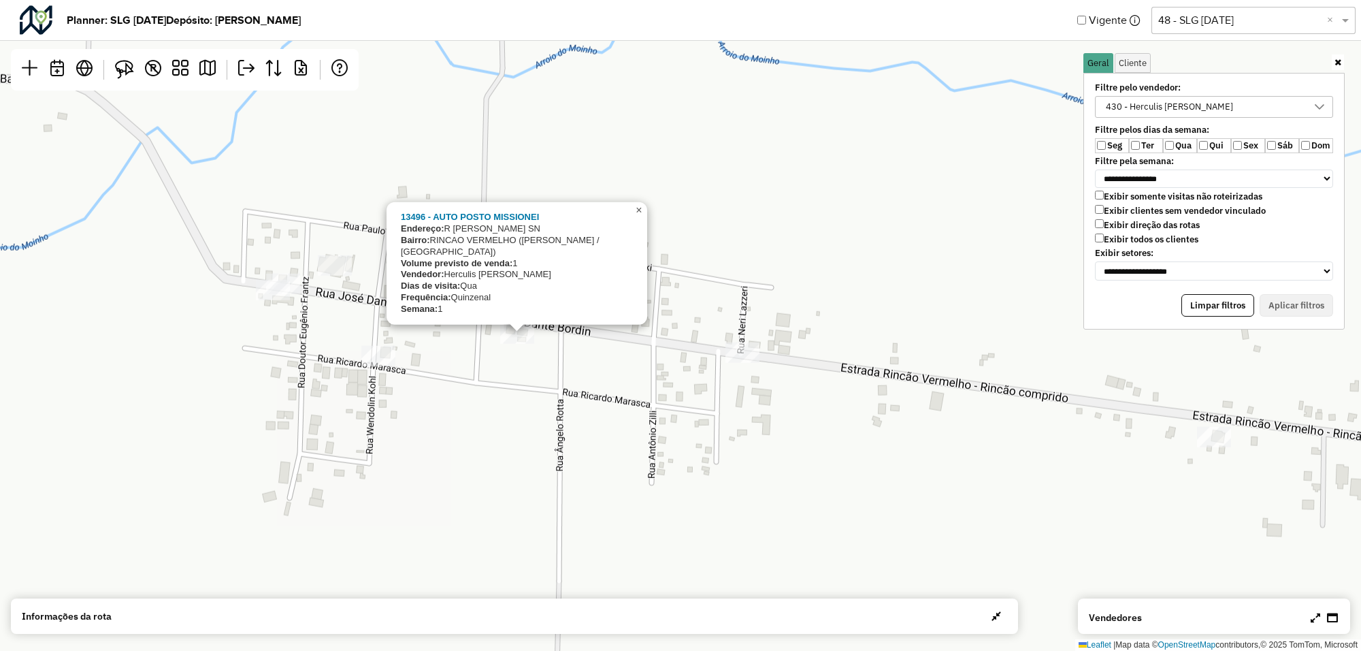
click at [637, 216] on span "×" at bounding box center [639, 210] width 6 height 12
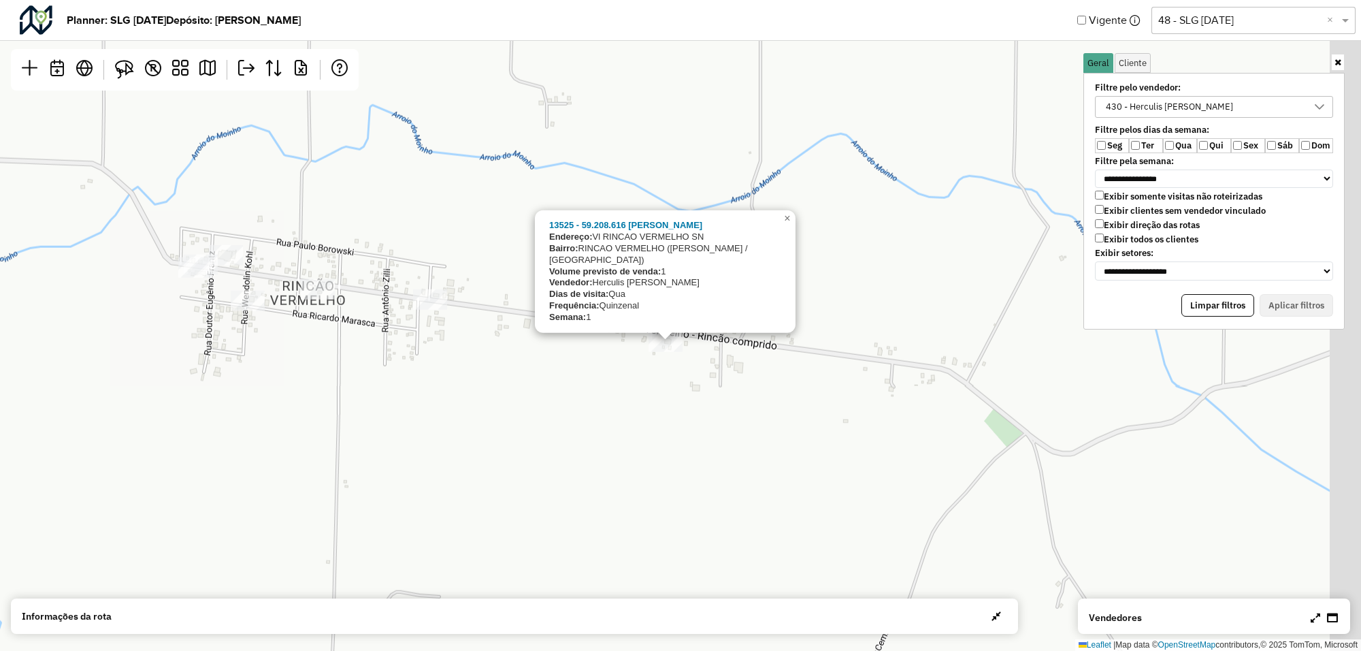
drag, startPoint x: 650, startPoint y: 184, endPoint x: 340, endPoint y: 335, distance: 344.5
click at [340, 335] on div "13525 - 59.208.616 MARISA RO Endereço: Vl RINCAO VERMELHO SN Bairro: RINCAO VER…" at bounding box center [680, 325] width 1361 height 651
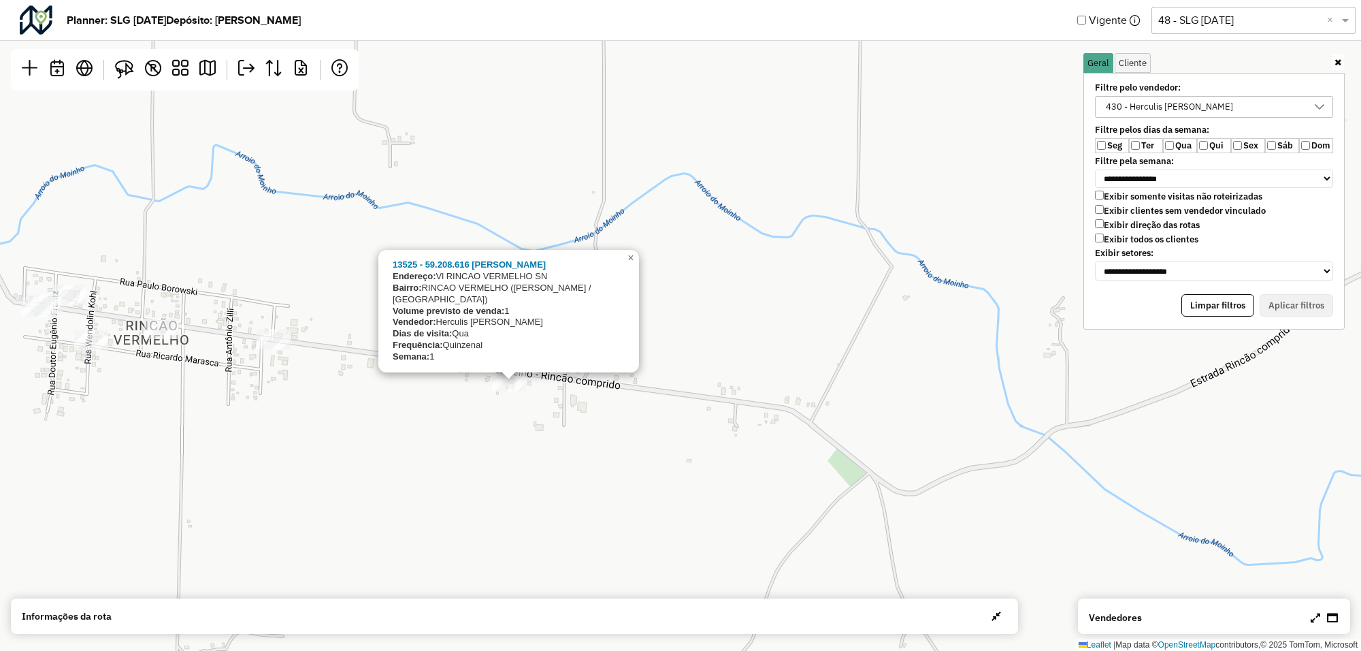
drag, startPoint x: 338, startPoint y: 284, endPoint x: 352, endPoint y: 249, distance: 38.2
click at [352, 250] on div "13525 - 59.208.616 MARISA RO Endereço: Vl RINCAO VERMELHO SN Bairro: RINCAO VER…" at bounding box center [680, 325] width 1361 height 651
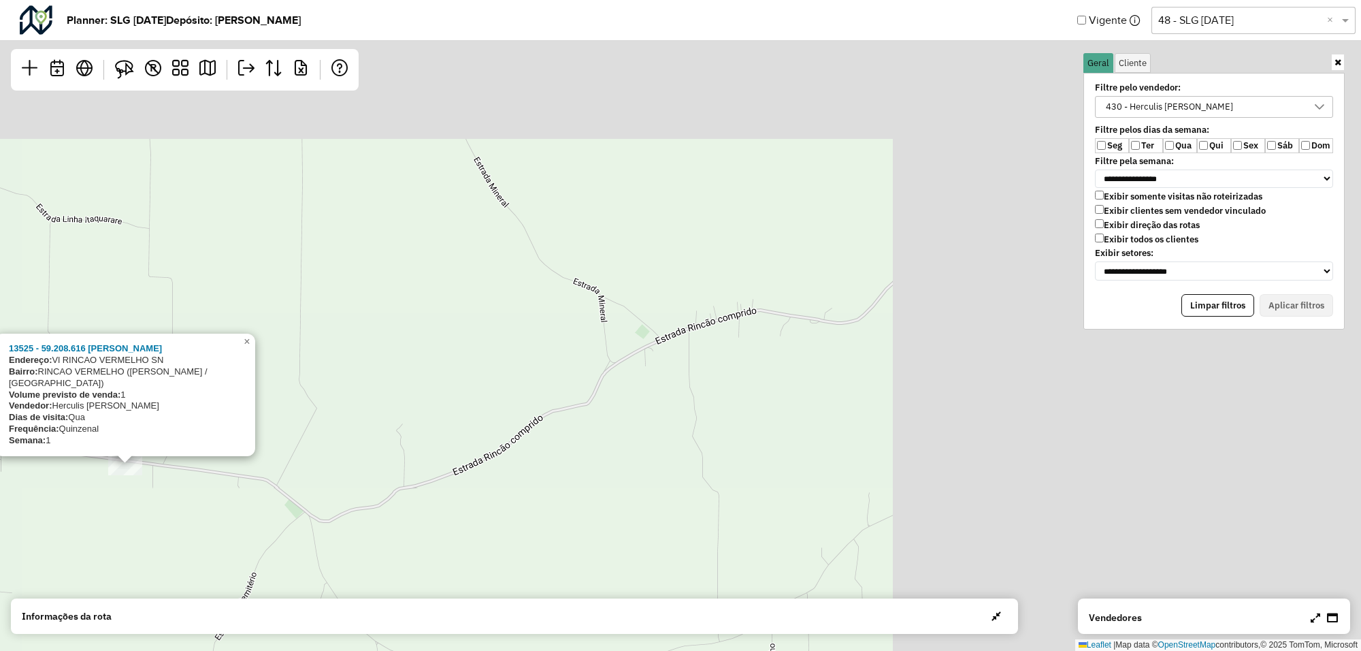
drag, startPoint x: 859, startPoint y: 219, endPoint x: 315, endPoint y: 383, distance: 567.9
click at [323, 385] on div "13525 - 59.208.616 MARISA RO Endereço: Vl RINCAO VERMELHO SN Bairro: RINCAO VER…" at bounding box center [680, 325] width 1361 height 651
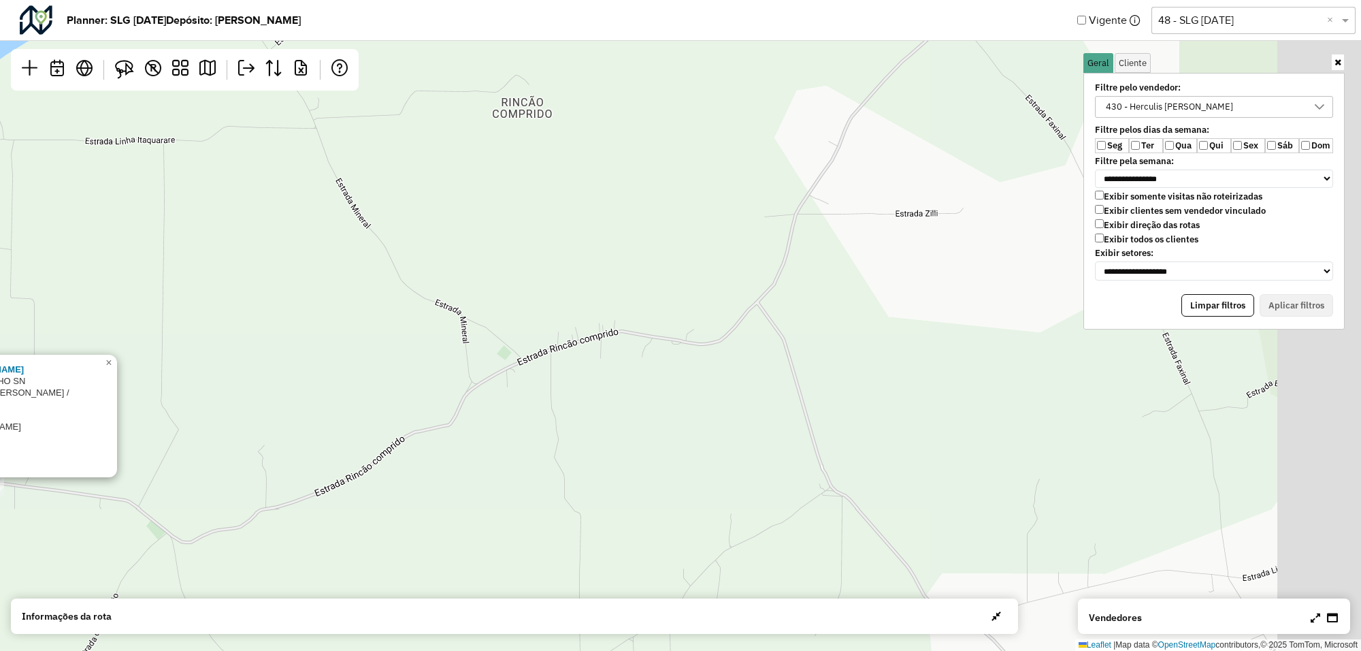
drag, startPoint x: 703, startPoint y: 280, endPoint x: 471, endPoint y: 301, distance: 233.0
click at [472, 304] on div "13525 - 59.208.616 MARISA RO Endereço: Vl RINCAO VERMELHO SN Bairro: RINCAO VER…" at bounding box center [680, 325] width 1361 height 651
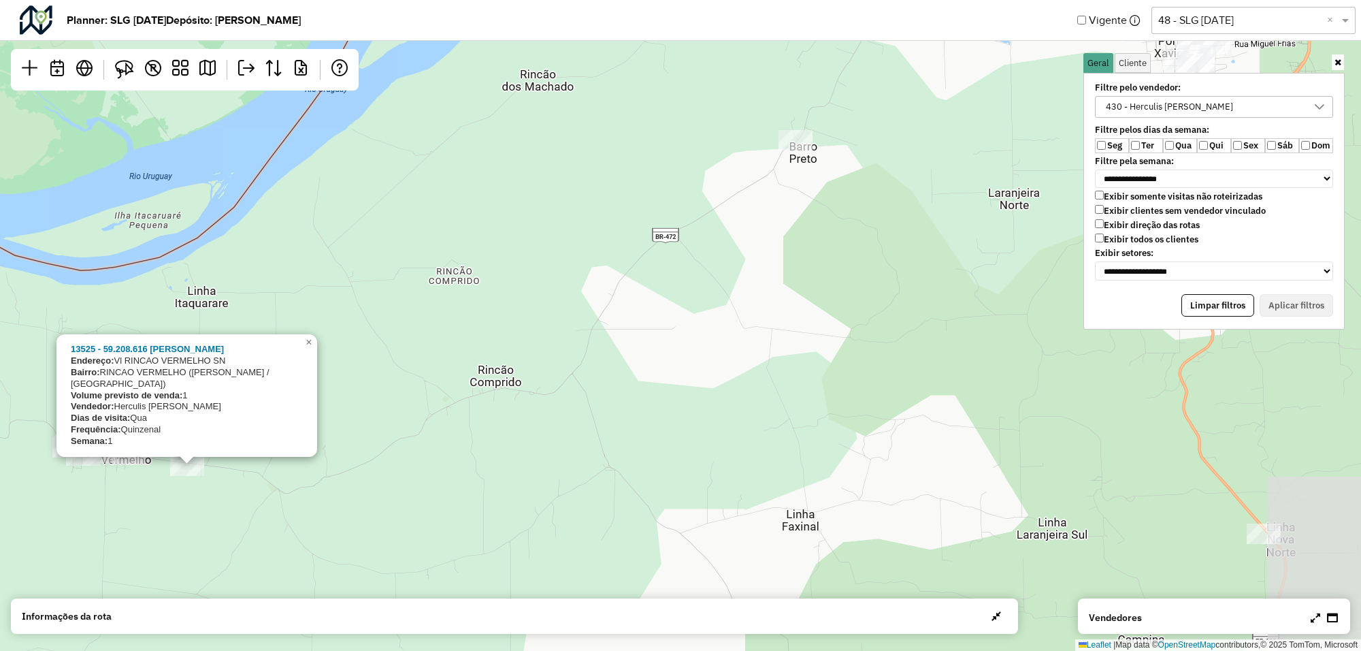
drag, startPoint x: 686, startPoint y: 240, endPoint x: 614, endPoint y: 323, distance: 110.1
click at [614, 323] on div "13525 - 59.208.616 MARISA RO Endereço: Vl RINCAO VERMELHO SN Bairro: RINCAO VER…" at bounding box center [680, 325] width 1361 height 651
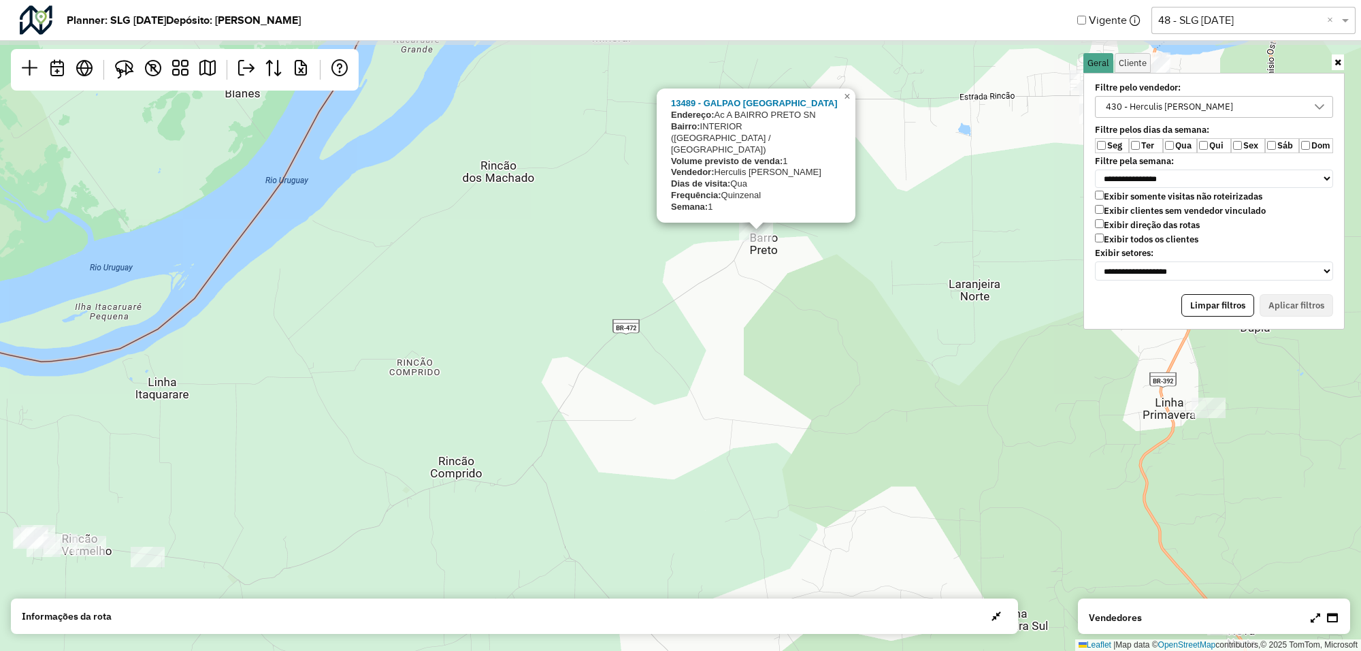
drag, startPoint x: 771, startPoint y: 171, endPoint x: 732, endPoint y: 259, distance: 96.3
click at [732, 259] on div "13489 - GALPAO DO PAULO Endereço: Ac A BAIRRO PRETO SN Bairro: INTERIOR (PORTO …" at bounding box center [680, 325] width 1361 height 651
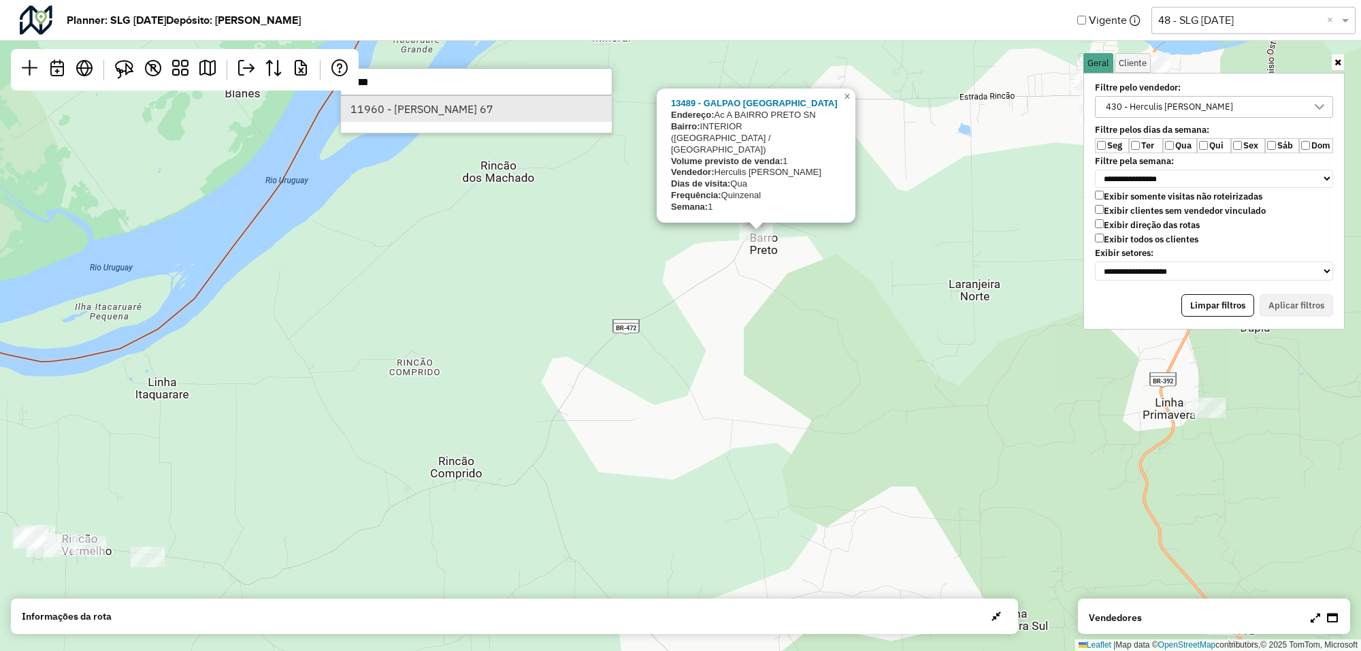
type input "*****"
click at [505, 116] on li "11960 - [PERSON_NAME] [PERSON_NAME] 67" at bounding box center [476, 109] width 271 height 26
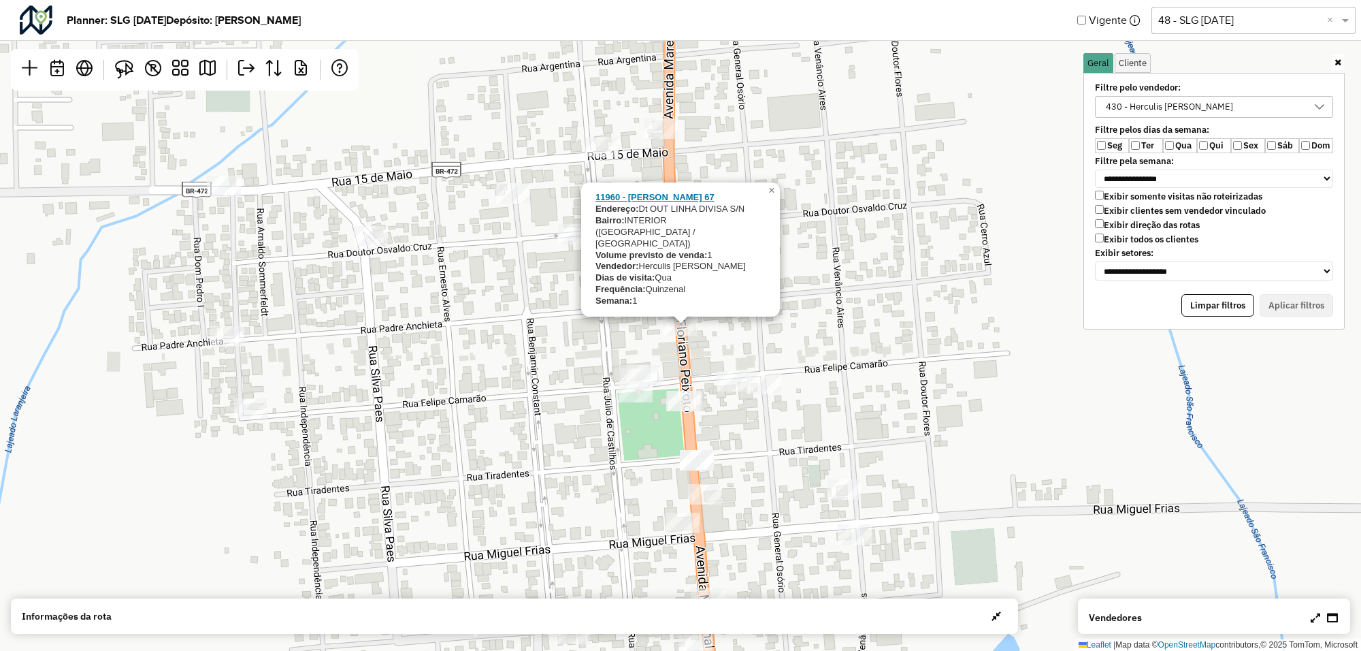
click at [661, 202] on strong "11960 - [PERSON_NAME] [PERSON_NAME] 67" at bounding box center [654, 197] width 119 height 10
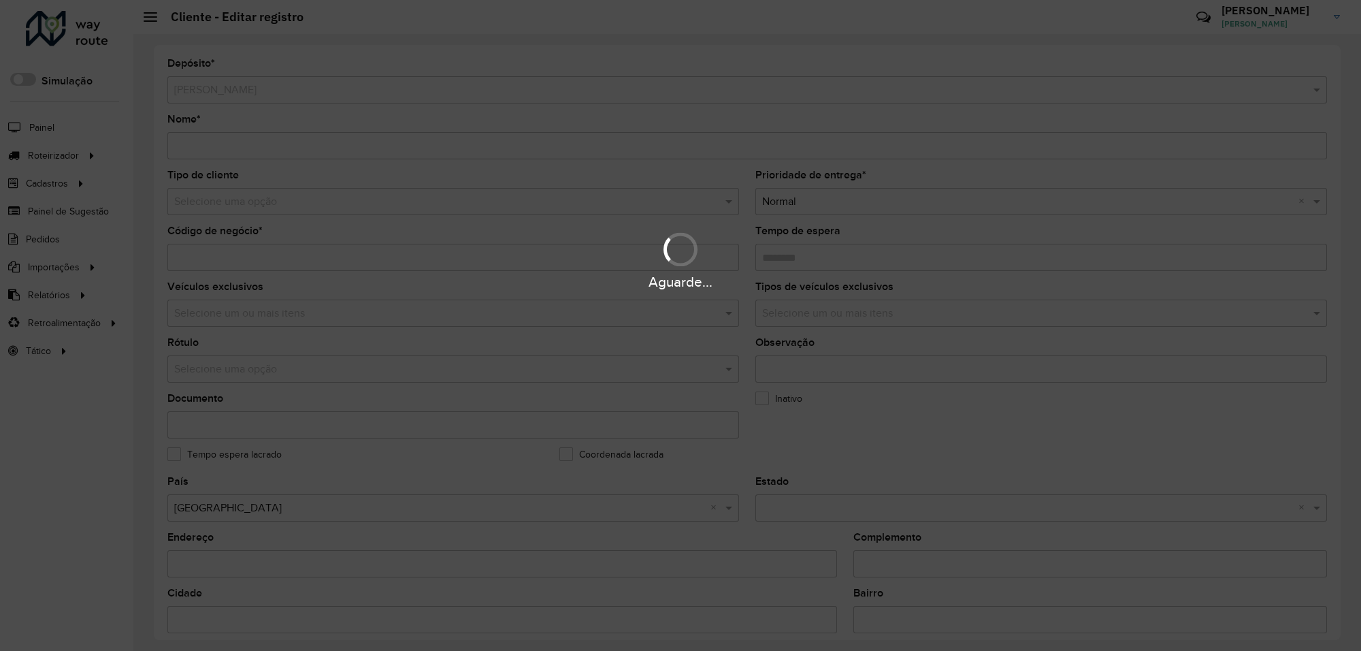
type input "**********"
type input "*****"
type input "********"
type input "**********"
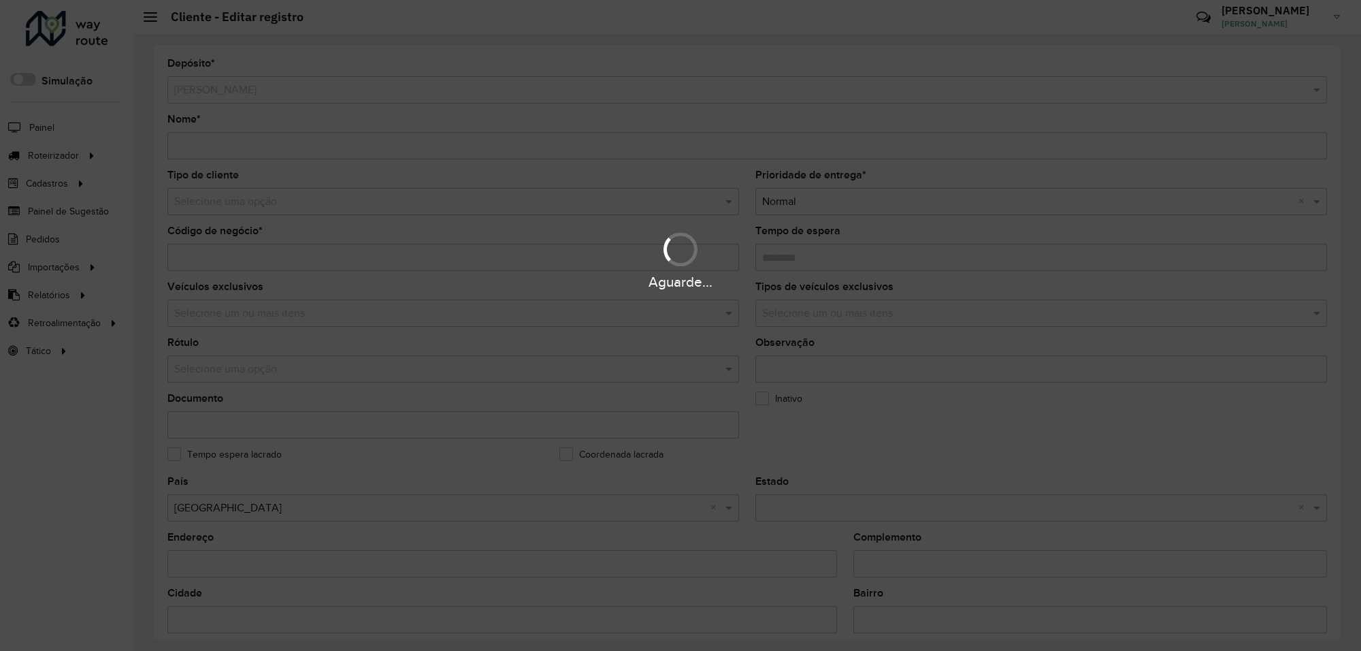
type input "********"
type input "**********"
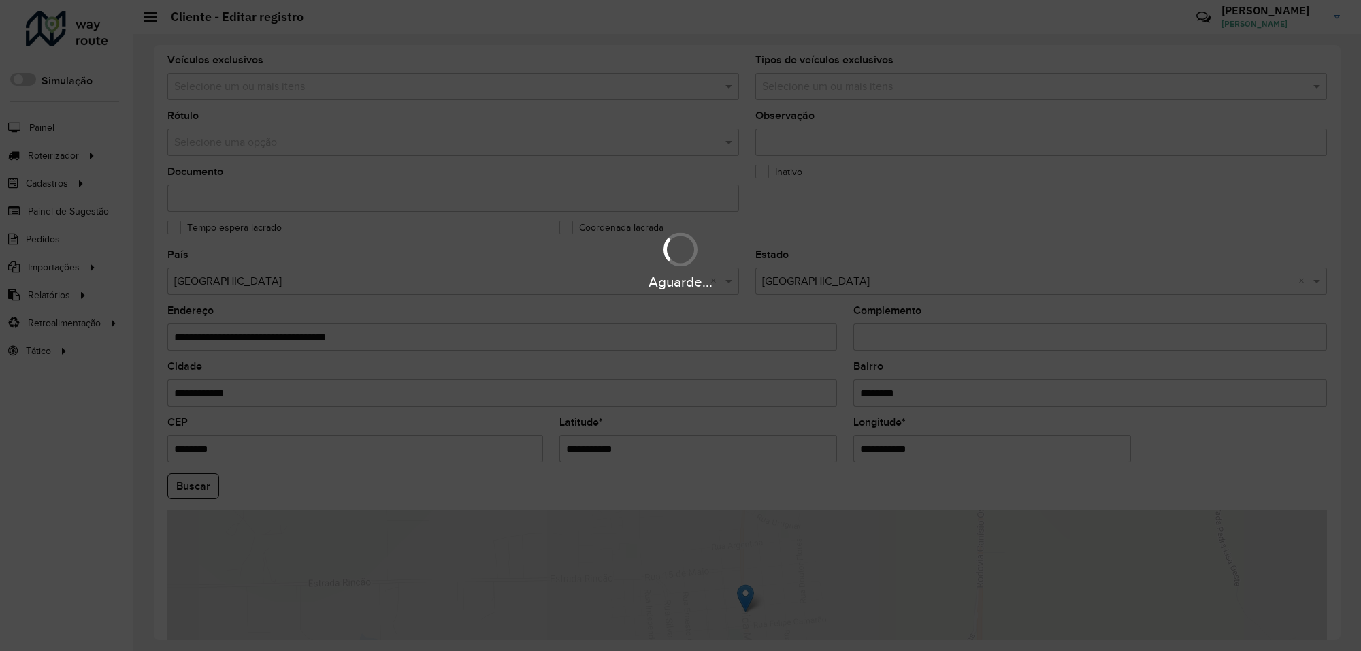
scroll to position [255, 0]
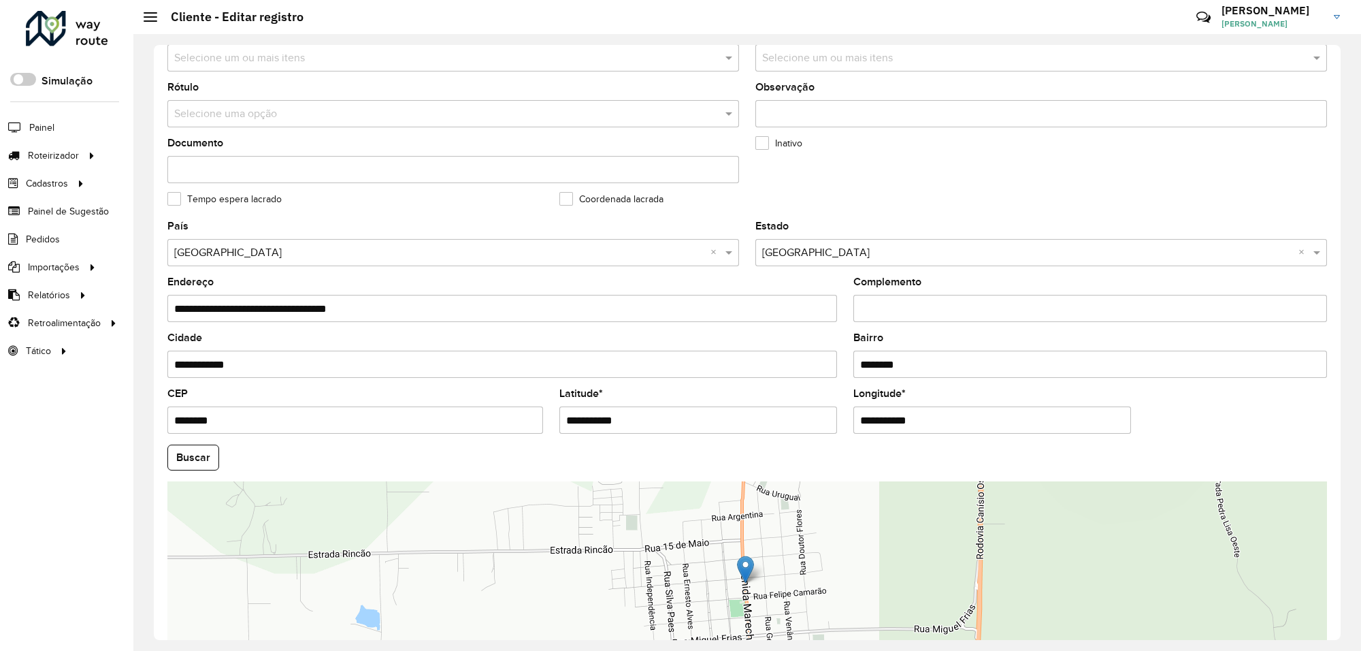
drag, startPoint x: 670, startPoint y: 427, endPoint x: 507, endPoint y: 424, distance: 163.4
click at [507, 424] on formly-group "**********" at bounding box center [747, 453] width 1176 height 464
paste input "**********"
drag, startPoint x: 624, startPoint y: 429, endPoint x: 736, endPoint y: 420, distance: 112.6
click at [736, 420] on input "**********" at bounding box center [698, 419] width 278 height 27
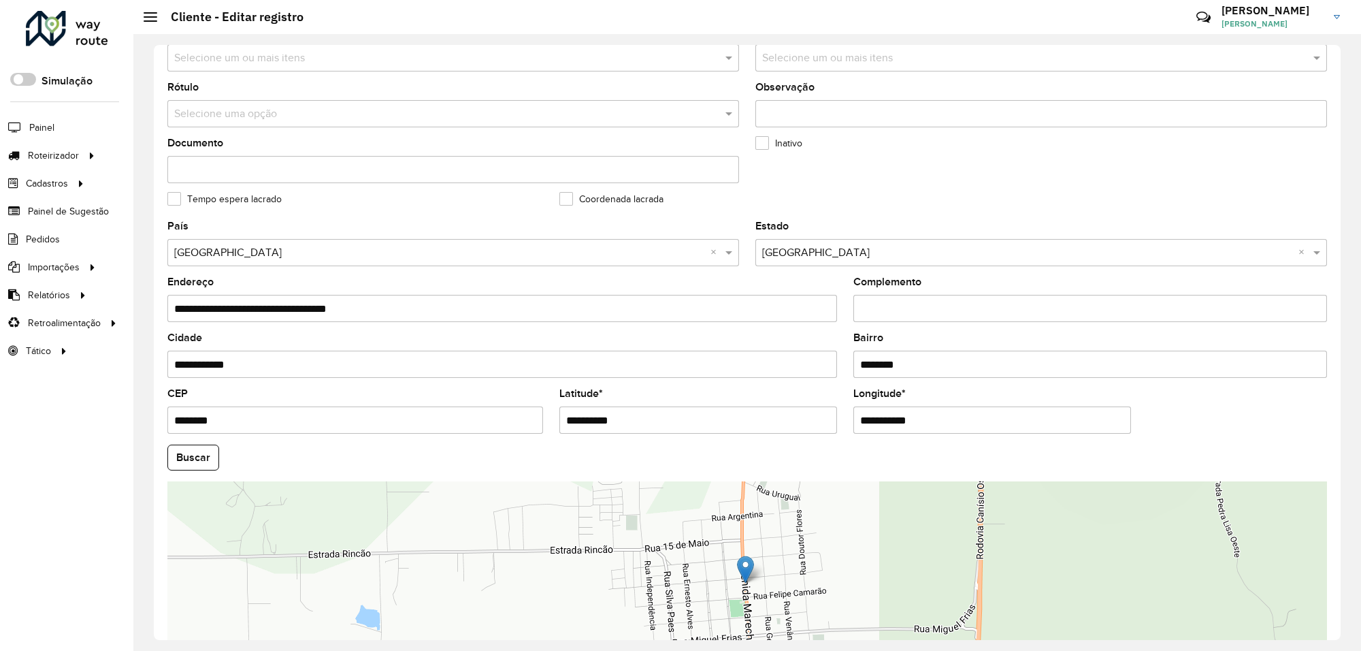
type input "**********"
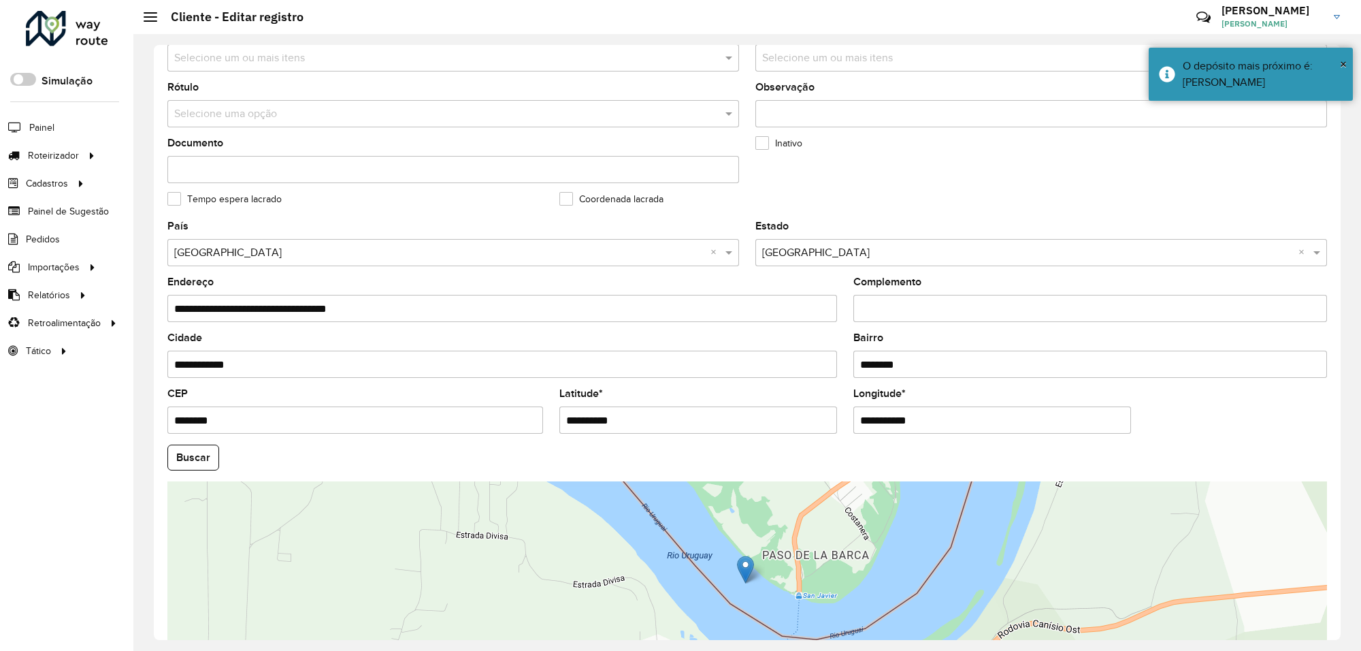
paste input "text"
type input "**********"
click at [1343, 61] on span "×" at bounding box center [1343, 63] width 7 height 15
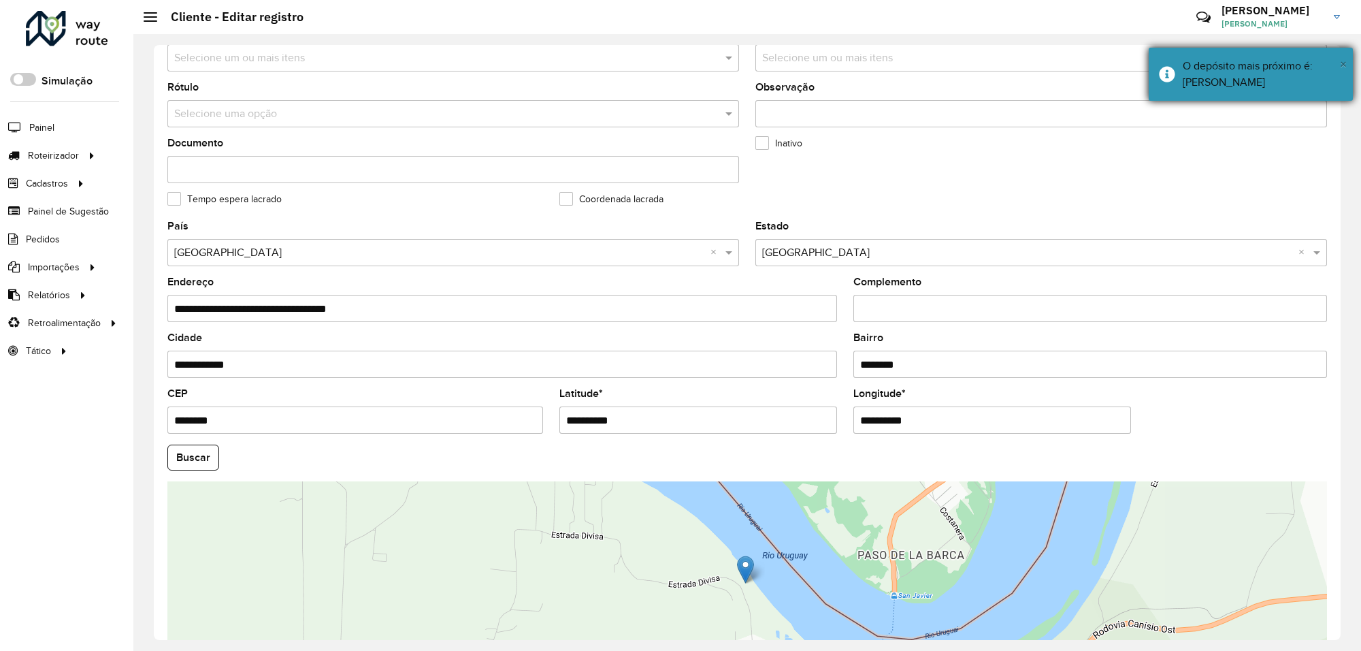
click at [1343, 62] on span "×" at bounding box center [1343, 63] width 7 height 15
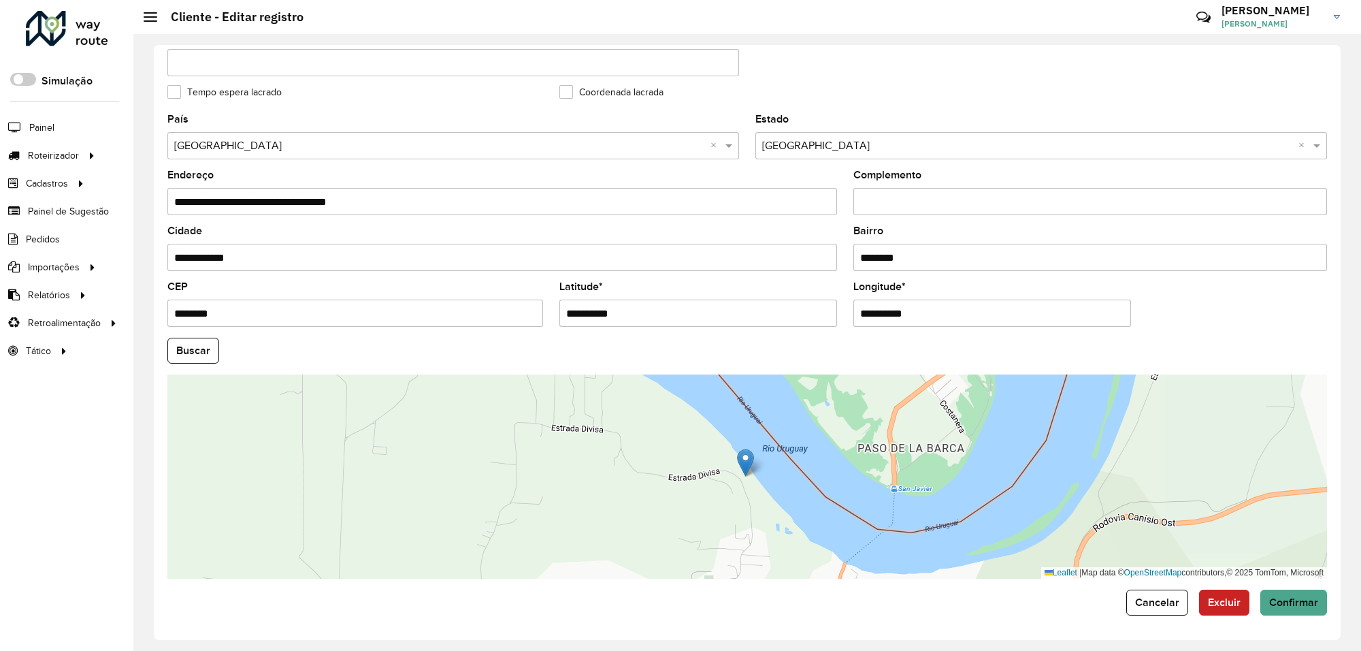
scroll to position [368, 0]
click at [1288, 604] on span "Confirmar" at bounding box center [1293, 602] width 49 height 12
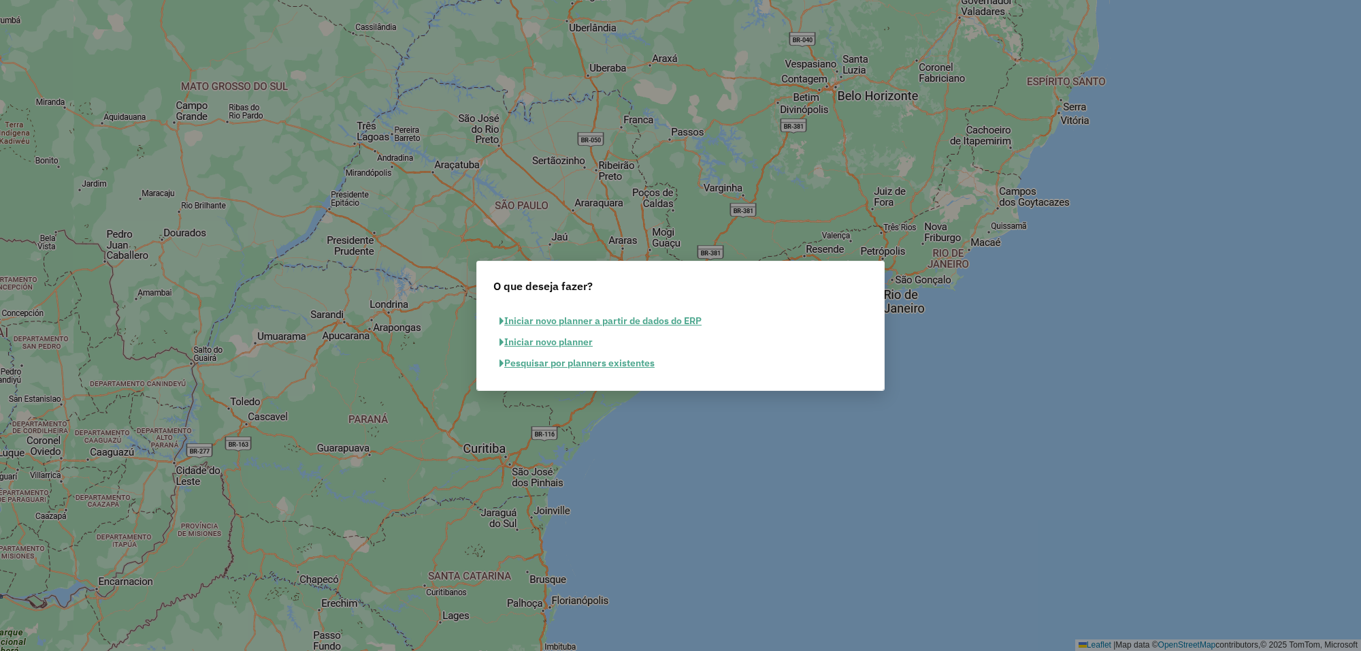
click at [542, 361] on button "Pesquisar por planners existentes" at bounding box center [576, 363] width 167 height 21
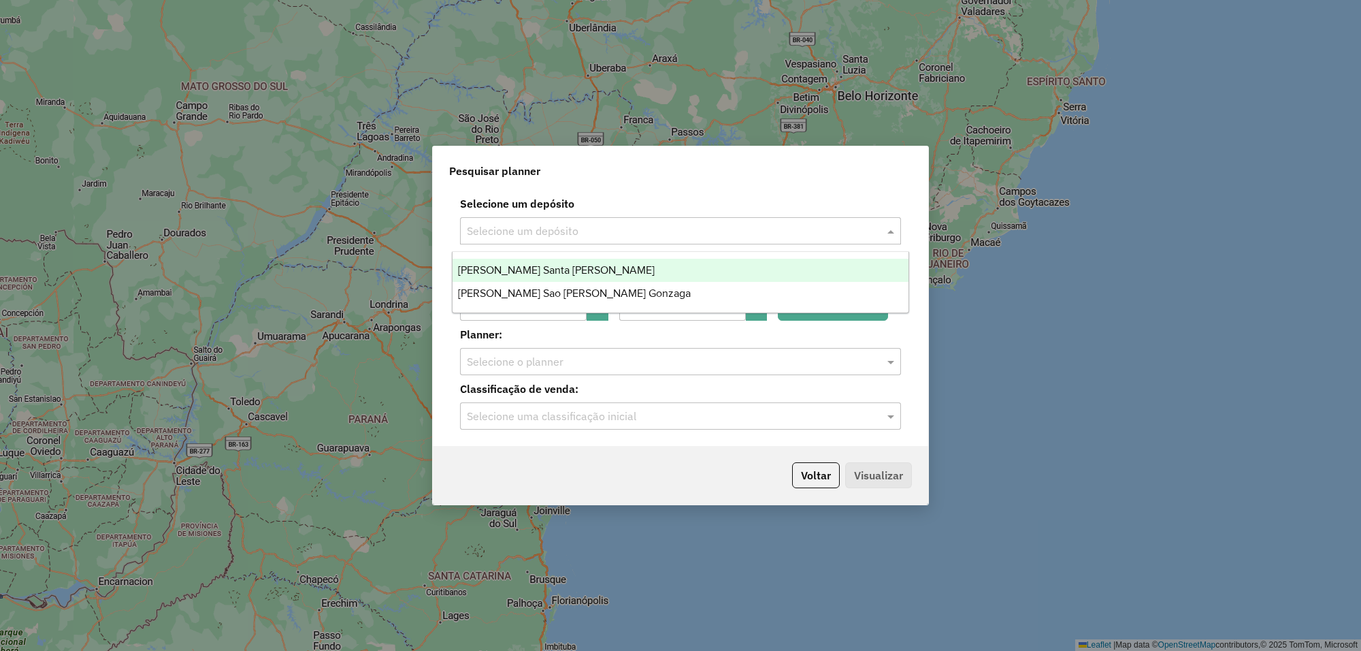
click at [570, 233] on input "text" at bounding box center [667, 231] width 400 height 16
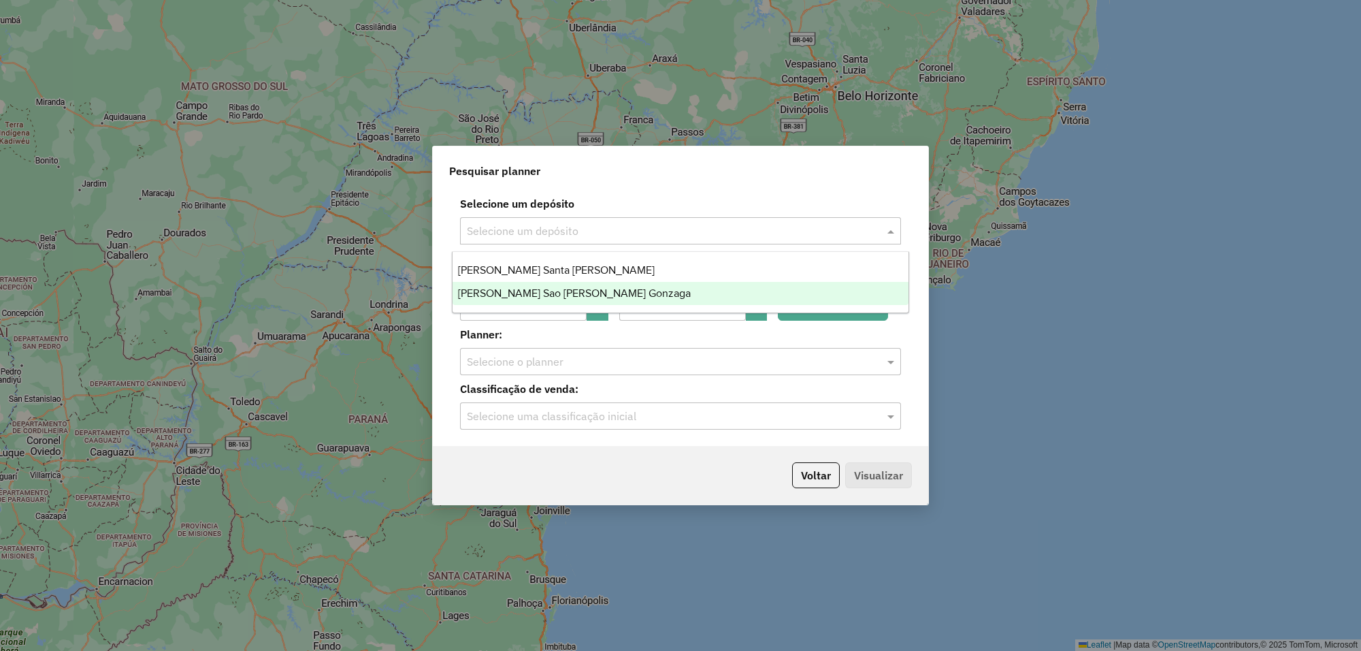
click at [539, 297] on span "[PERSON_NAME] Sao [PERSON_NAME] Gonzaga" at bounding box center [574, 293] width 233 height 12
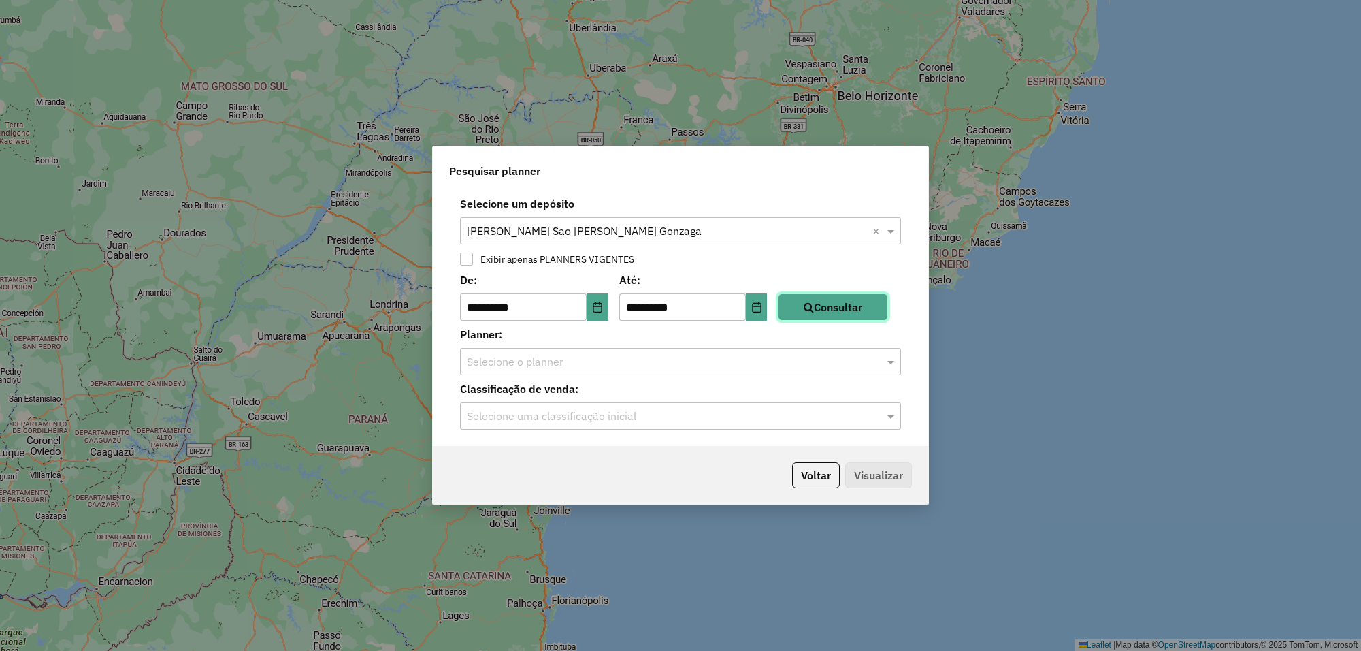
click at [811, 310] on button "Consultar" at bounding box center [833, 306] width 110 height 27
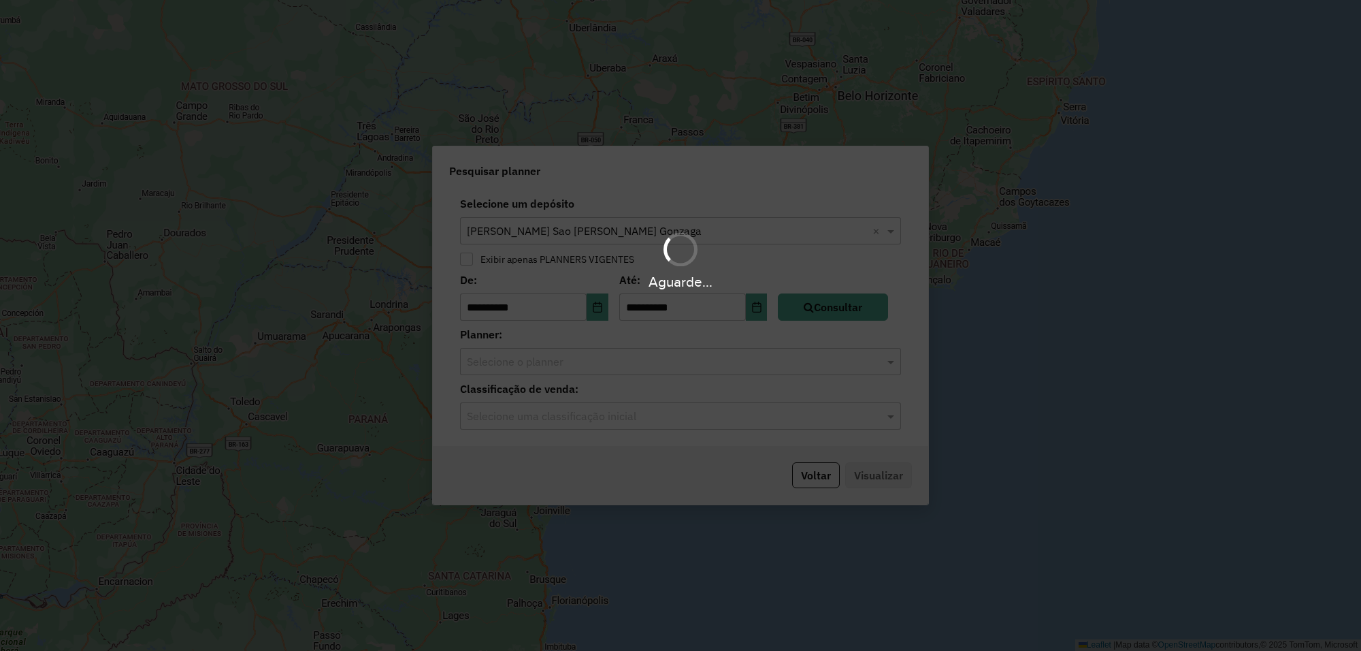
click at [603, 370] on div "Aguarde..." at bounding box center [680, 325] width 1361 height 651
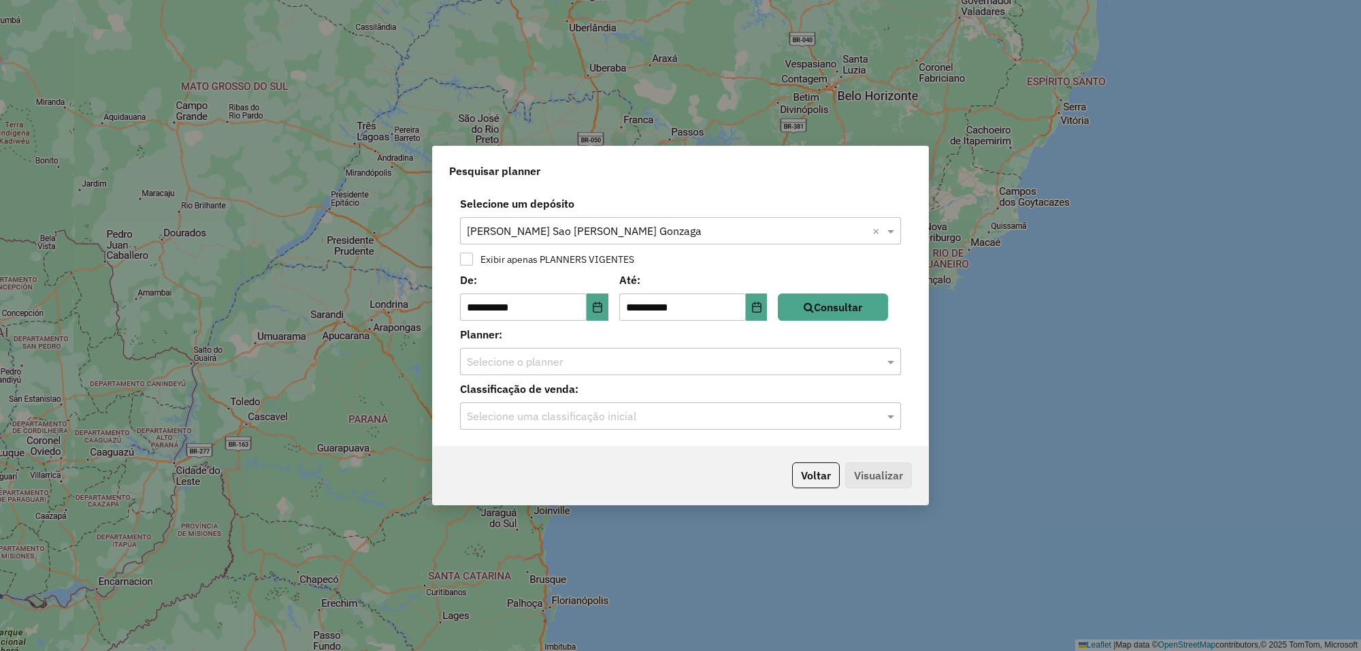
click at [594, 368] on input "text" at bounding box center [667, 362] width 400 height 16
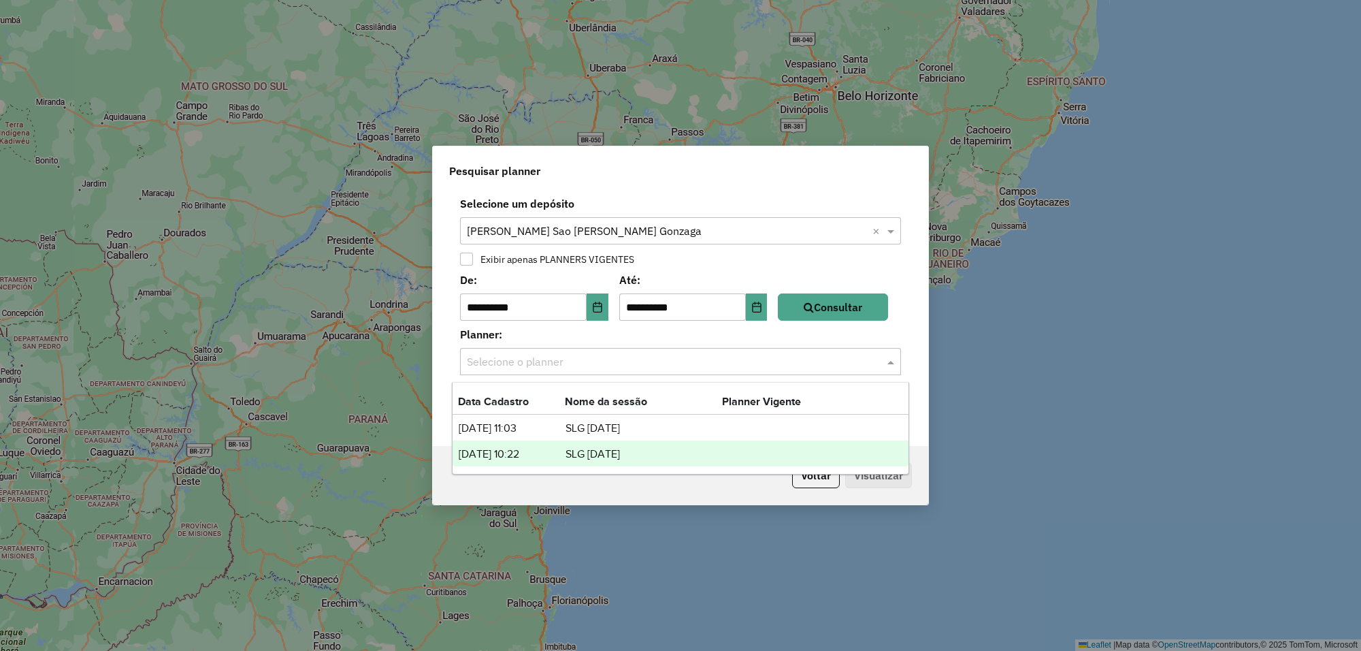
click at [542, 457] on td "[DATE] 10:22" at bounding box center [511, 454] width 107 height 18
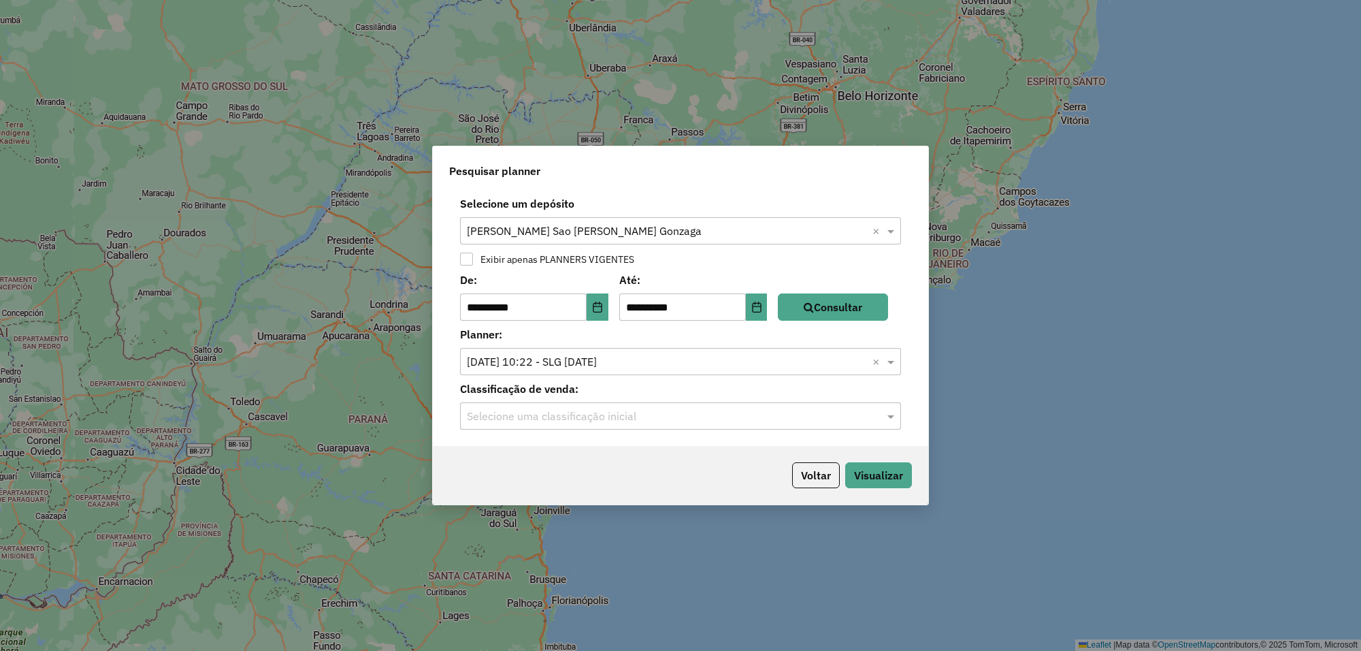
click at [568, 425] on div "Selecione uma classificação inicial" at bounding box center [680, 415] width 441 height 27
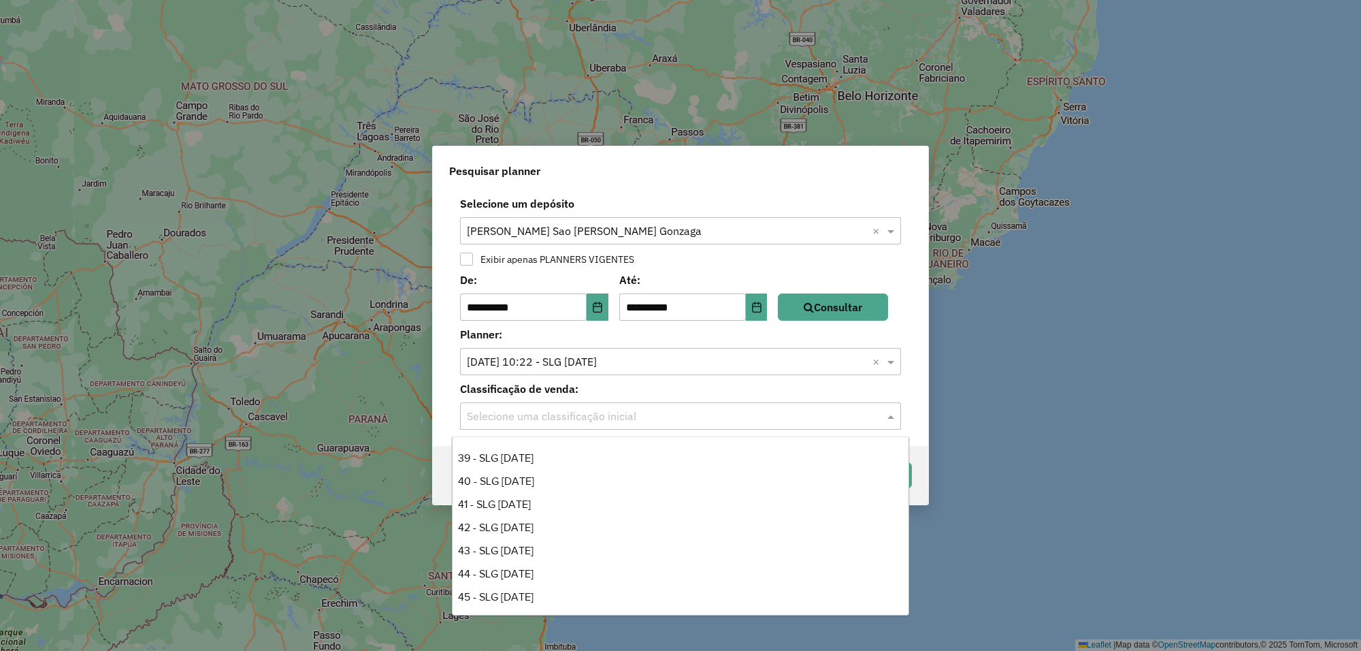
scroll to position [923, 0]
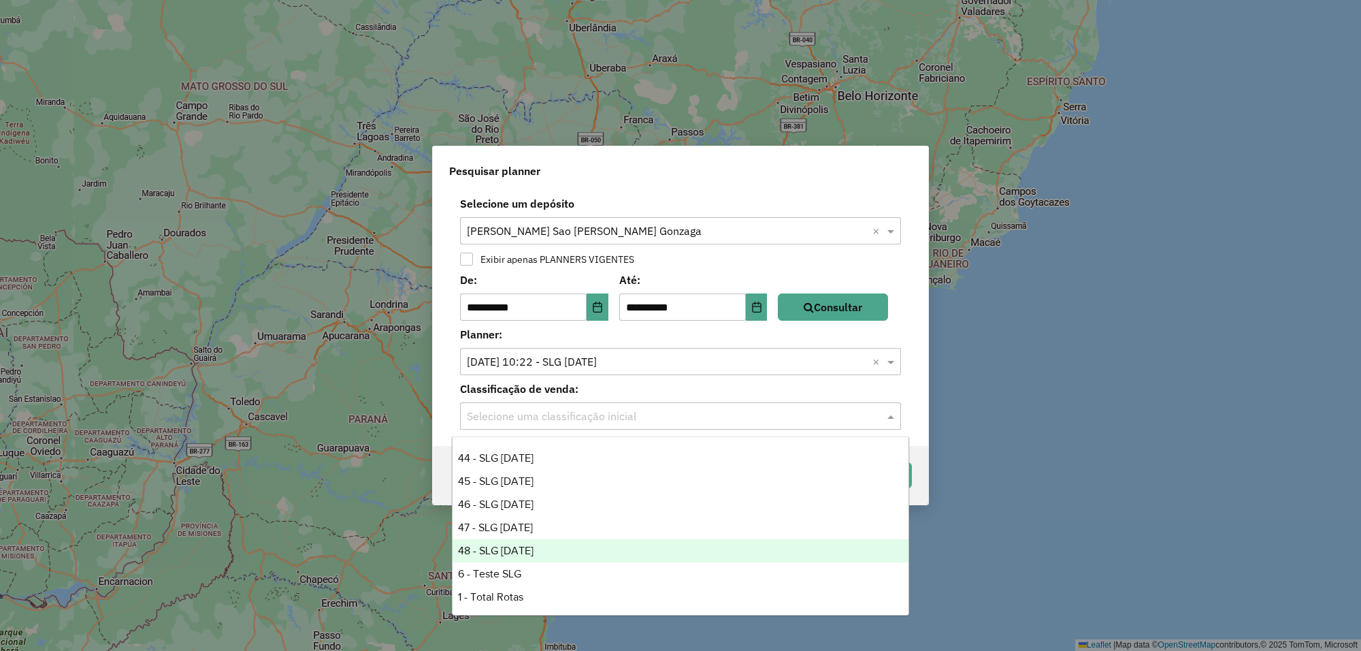
click at [529, 543] on div "48 - SLG [DATE]" at bounding box center [681, 550] width 456 height 23
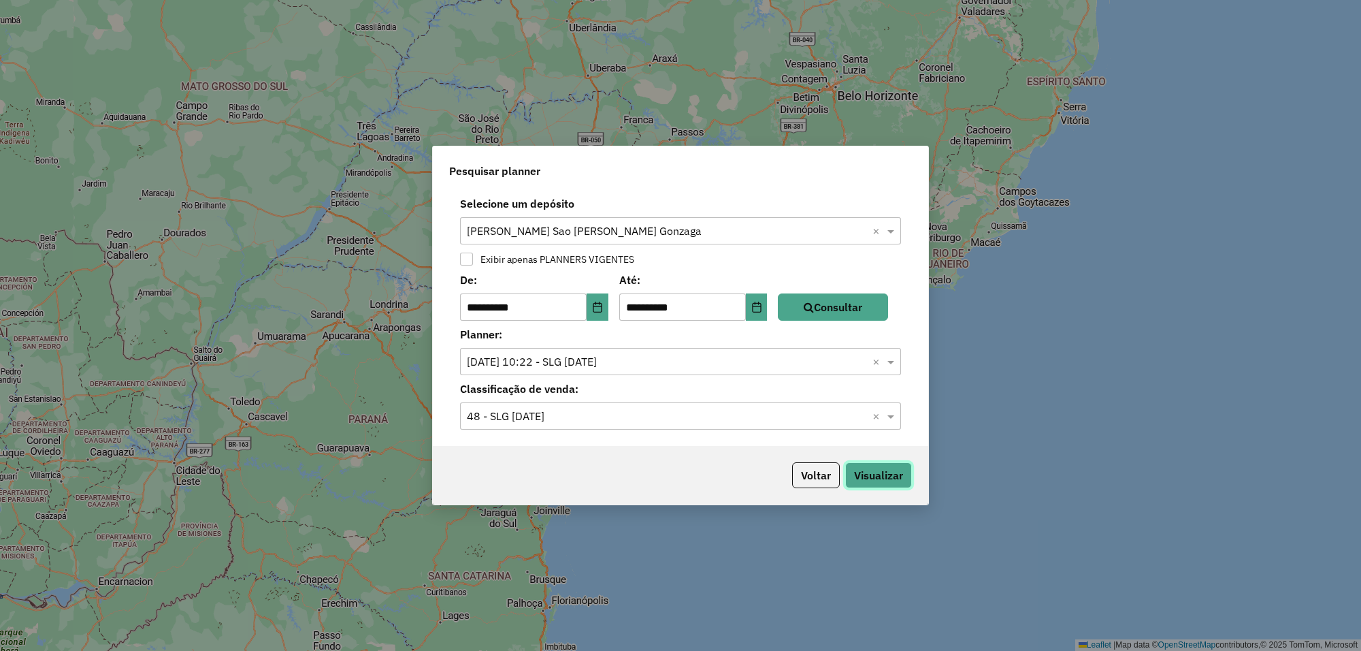
click at [862, 464] on button "Visualizar" at bounding box center [878, 475] width 67 height 26
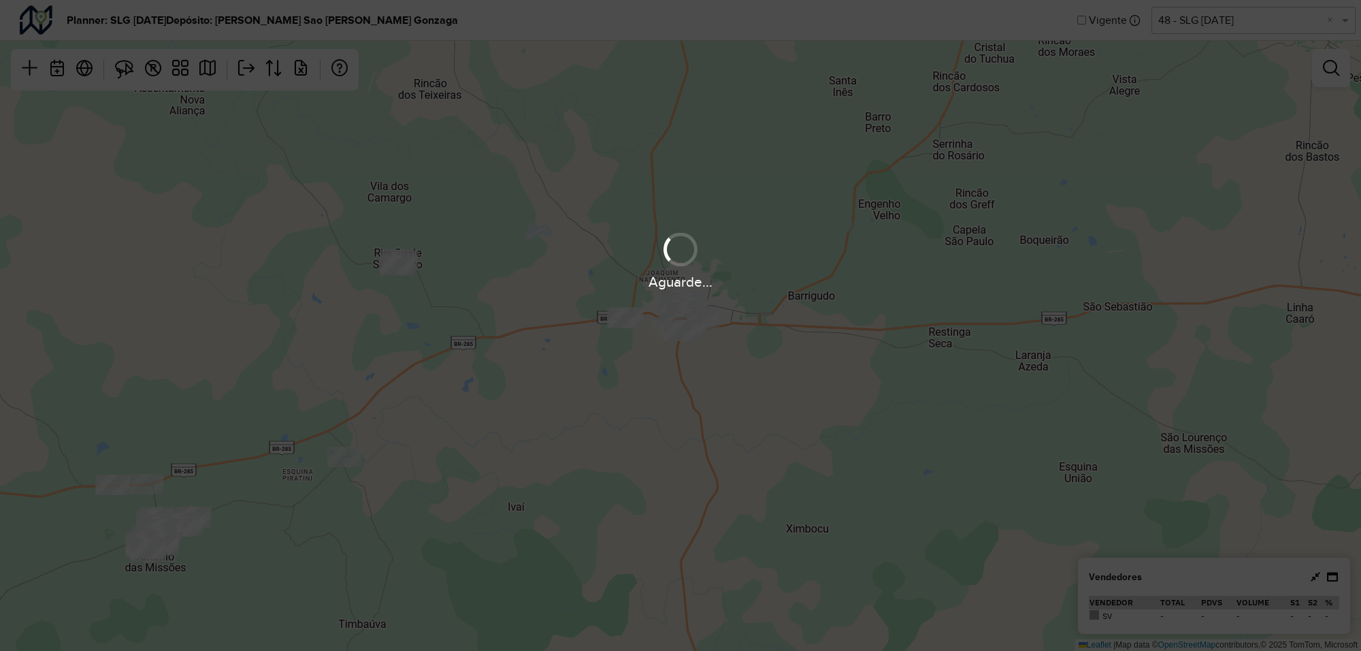
click at [1324, 69] on div "Aguarde..." at bounding box center [680, 325] width 1361 height 651
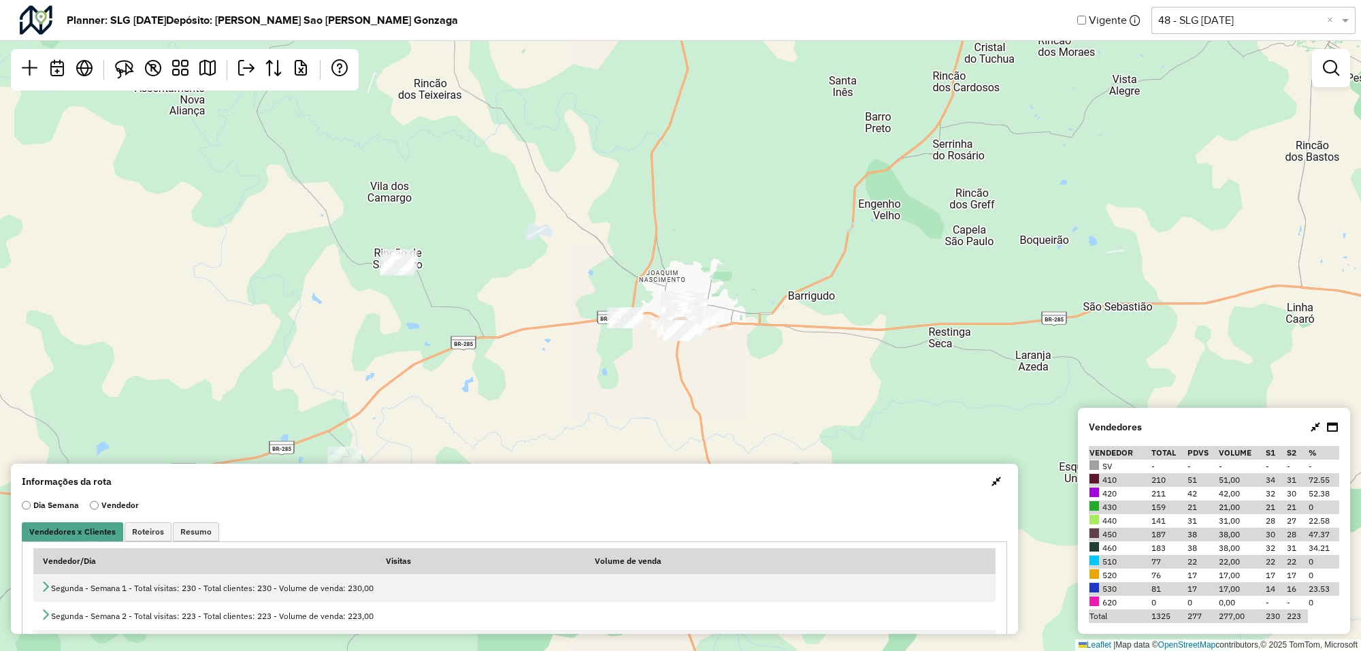
click at [995, 481] on span "button" at bounding box center [996, 481] width 10 height 11
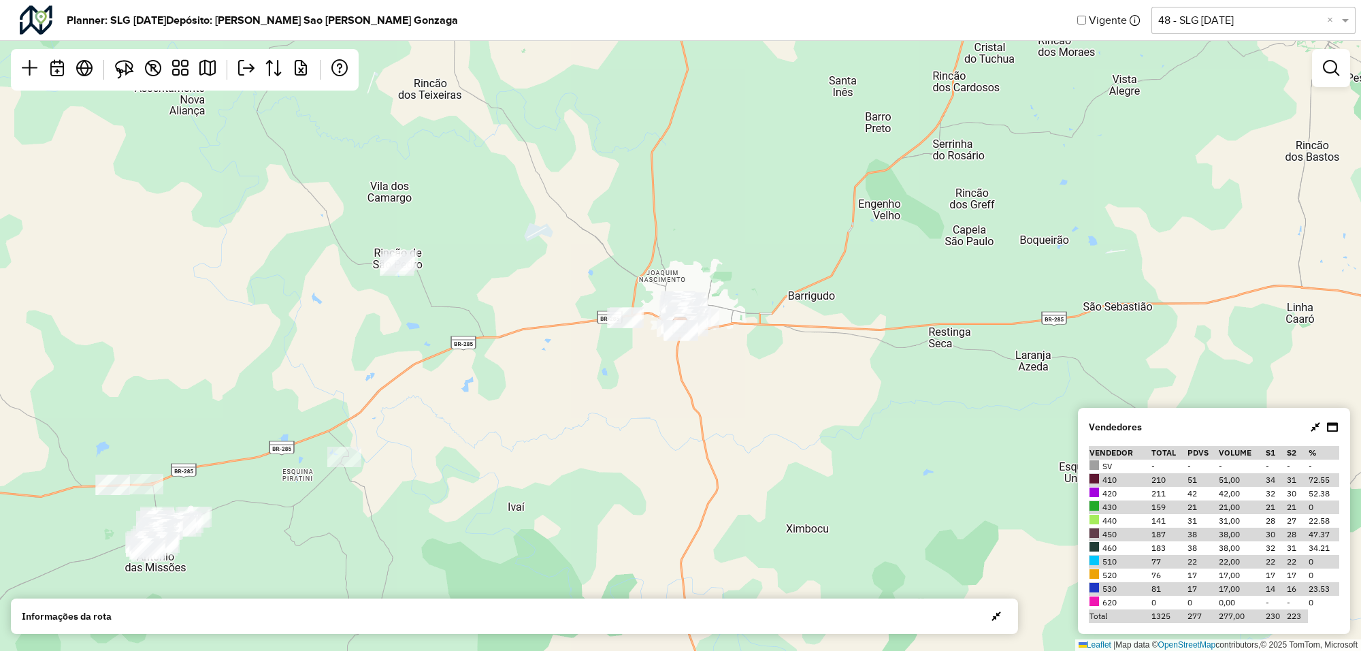
click at [1311, 429] on icon at bounding box center [1316, 426] width 10 height 11
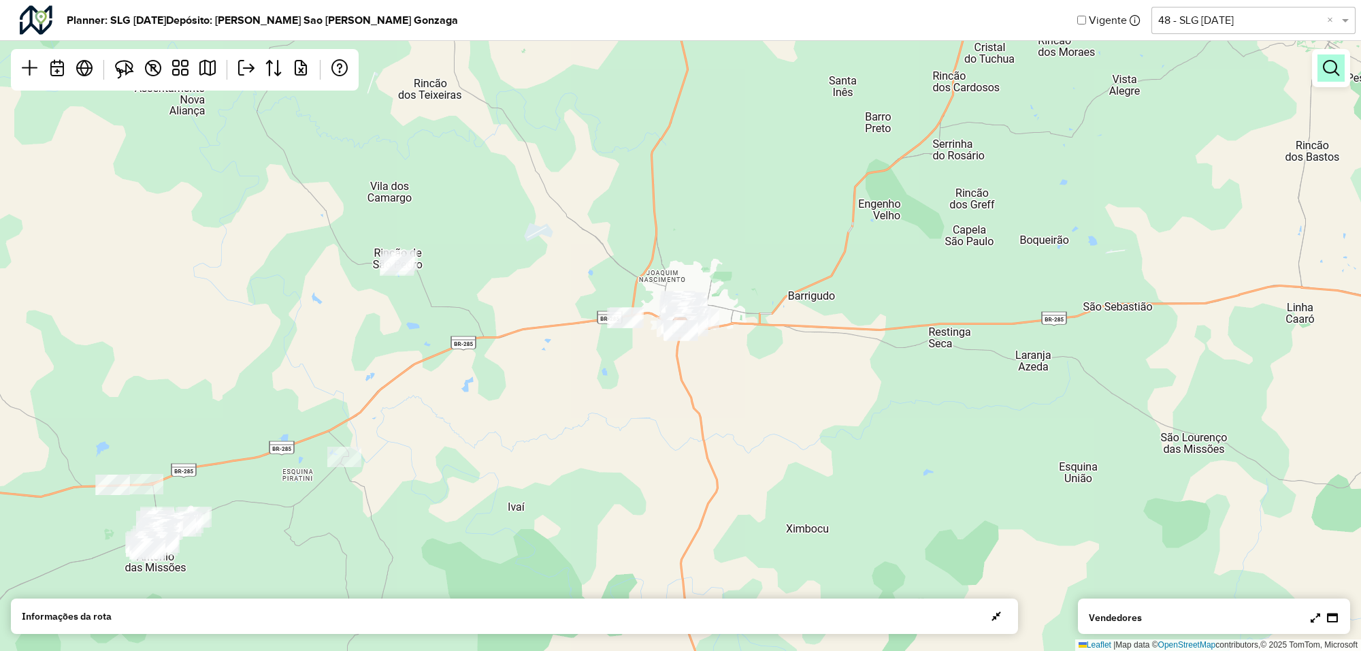
click at [1330, 65] on em at bounding box center [1331, 68] width 16 height 16
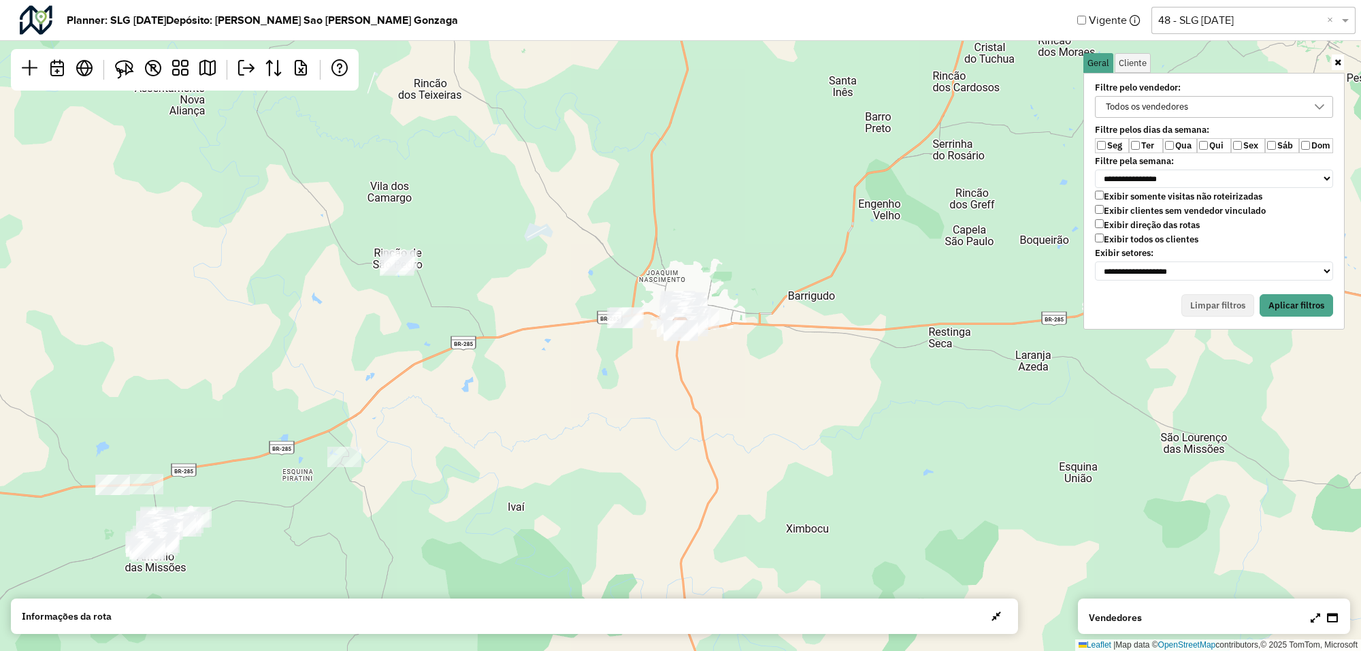
click at [1179, 145] on label "Qua" at bounding box center [1180, 145] width 34 height 15
click at [1209, 144] on label "Qui" at bounding box center [1214, 145] width 34 height 15
click at [1321, 94] on div "**********" at bounding box center [1214, 181] width 255 height 203
click at [1322, 97] on div at bounding box center [1320, 107] width 26 height 20
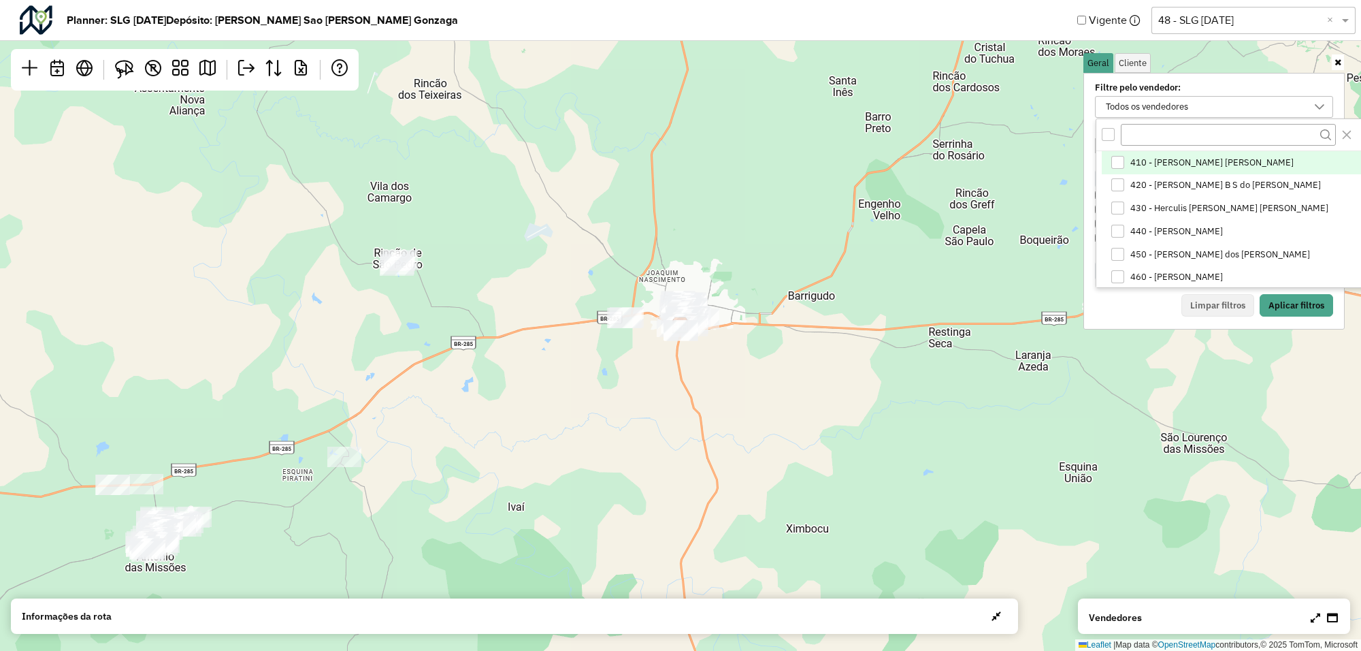
scroll to position [7, 50]
click at [1130, 211] on li "430 - Herculis [PERSON_NAME] [PERSON_NAME]" at bounding box center [1234, 208] width 265 height 23
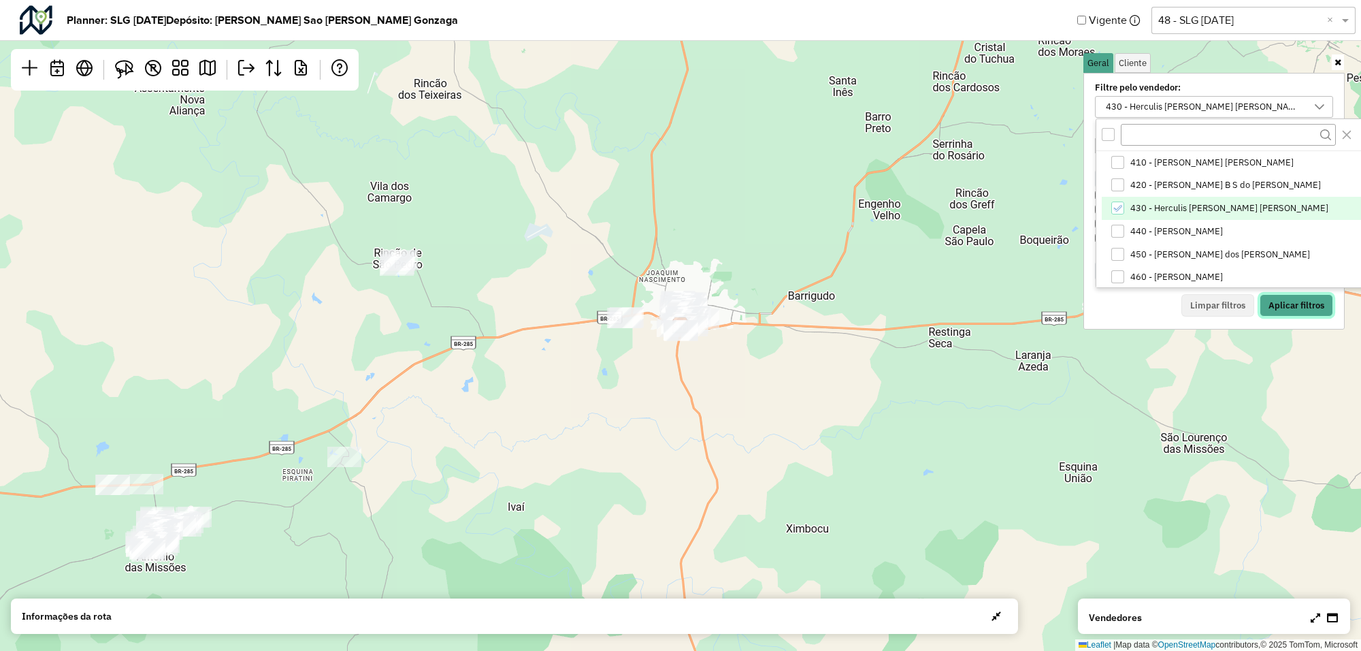
click at [1270, 300] on button "Aplicar filtros" at bounding box center [1296, 305] width 73 height 23
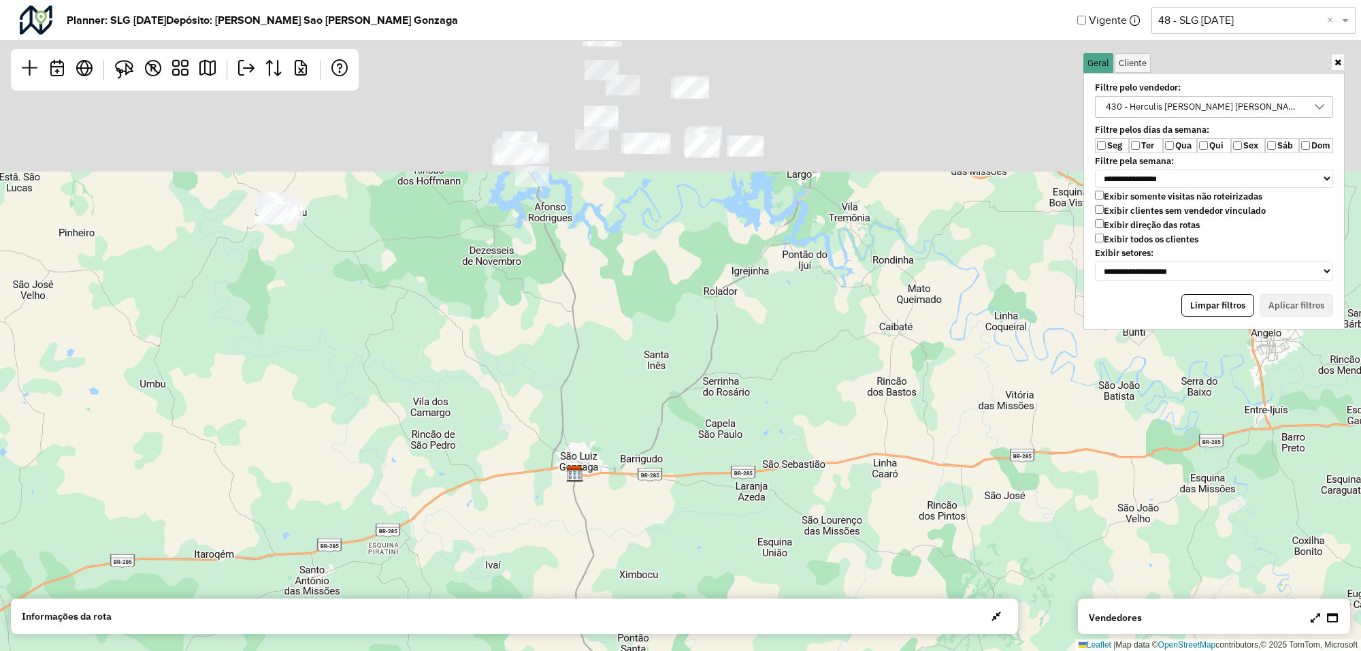
drag, startPoint x: 692, startPoint y: 185, endPoint x: 648, endPoint y: 409, distance: 228.2
click at [648, 409] on div "Leaflet | Map data © OpenStreetMap contributors,© 2025 TomTom, Microsoft" at bounding box center [680, 325] width 1361 height 651
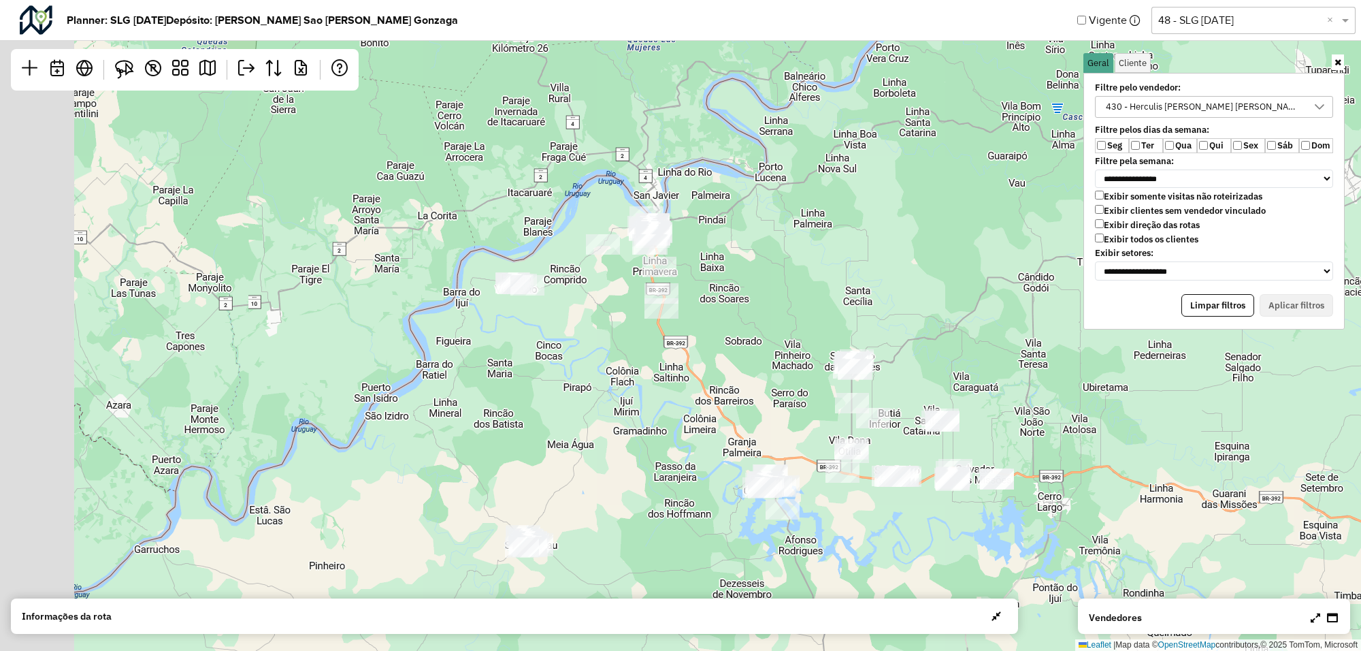
drag, startPoint x: 557, startPoint y: 260, endPoint x: 720, endPoint y: 337, distance: 180.5
click at [725, 339] on div "Leaflet | Map data © OpenStreetMap contributors,© 2025 TomTom, Microsoft" at bounding box center [680, 325] width 1361 height 651
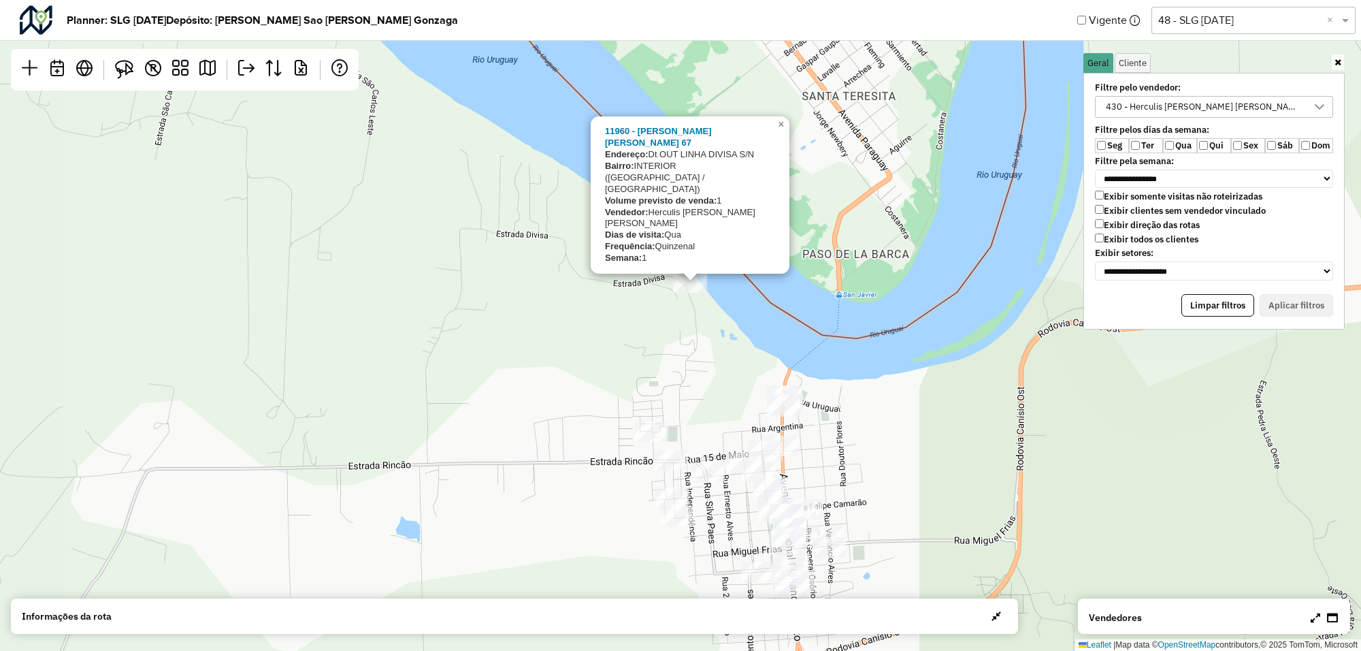
drag, startPoint x: 675, startPoint y: 178, endPoint x: 676, endPoint y: 317, distance: 138.8
click at [676, 317] on div "11960 - [PERSON_NAME] [PERSON_NAME] 67 Endereço: Dt OUT LINHA DIVISA S/N Bairro…" at bounding box center [680, 325] width 1361 height 651
